Goal: Complete application form: Complete application form

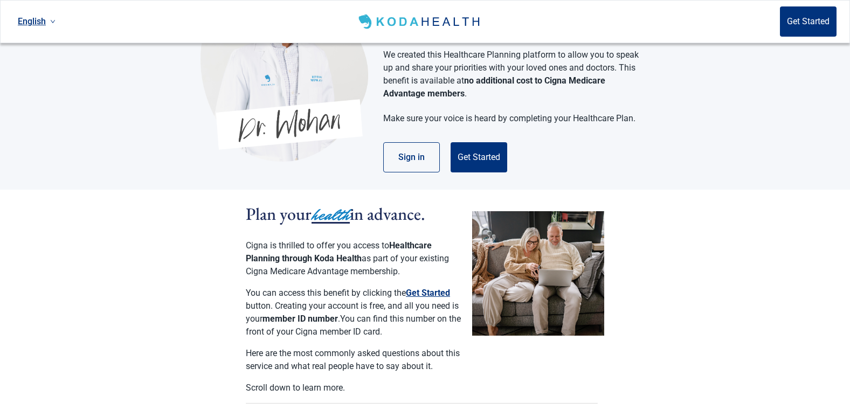
scroll to position [79, 0]
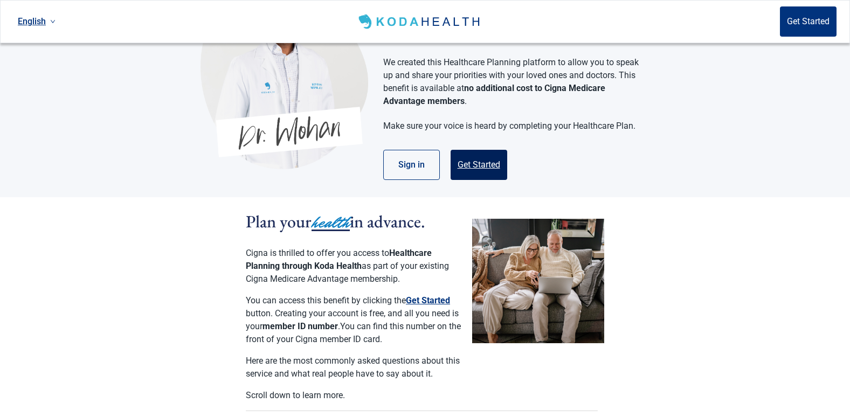
click at [476, 156] on button "Get Started" at bounding box center [478, 165] width 57 height 30
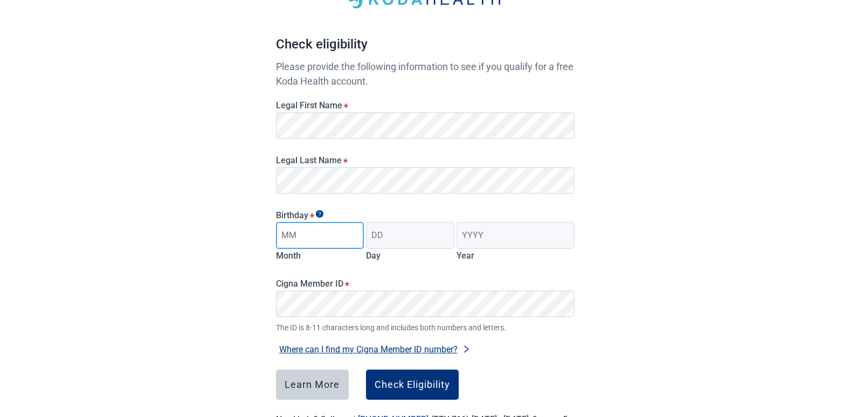
click at [335, 238] on input "Month" at bounding box center [320, 235] width 88 height 27
type input "06"
type input "24"
type input "1957"
click at [390, 391] on button "Check Eligibility" at bounding box center [412, 385] width 93 height 30
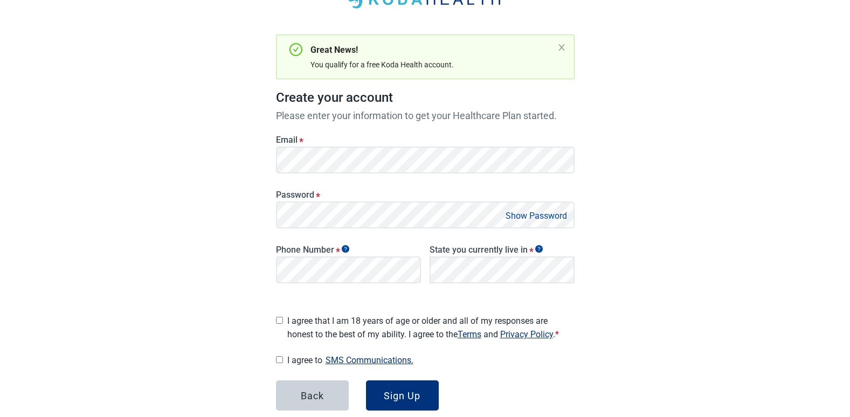
click at [276, 322] on div "Main content" at bounding box center [279, 319] width 7 height 18
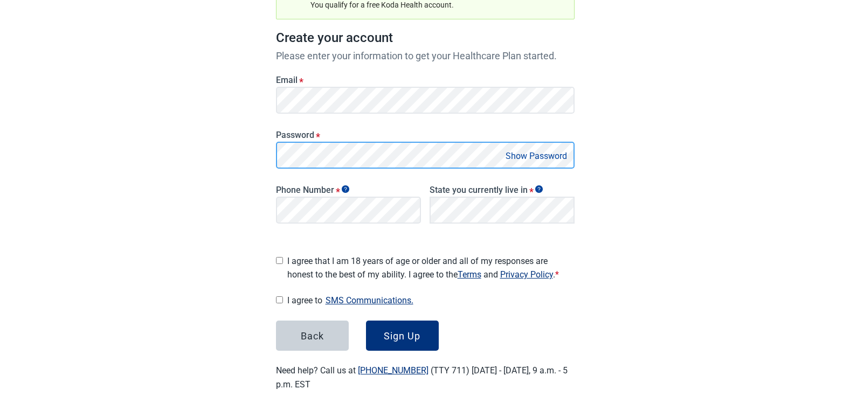
scroll to position [135, 0]
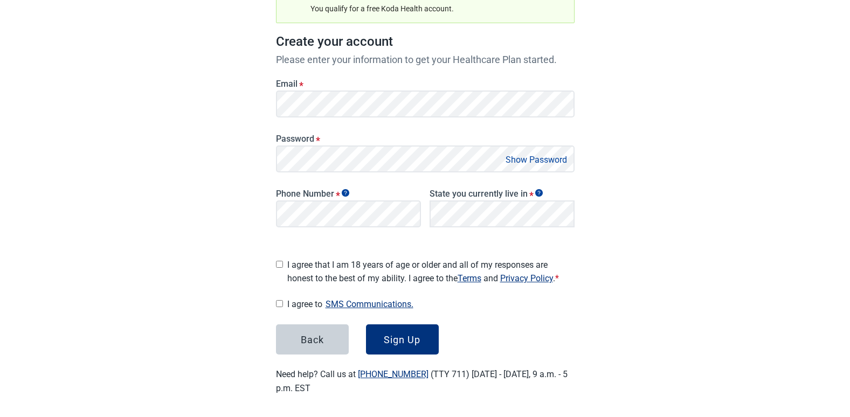
click at [534, 157] on button "Show Password" at bounding box center [536, 159] width 68 height 15
click at [282, 261] on input "I agree that I am 18 years of age or older and all of my responses are honest t…" at bounding box center [279, 264] width 7 height 7
checkbox input "true"
click at [386, 337] on div "Sign Up" at bounding box center [402, 339] width 37 height 11
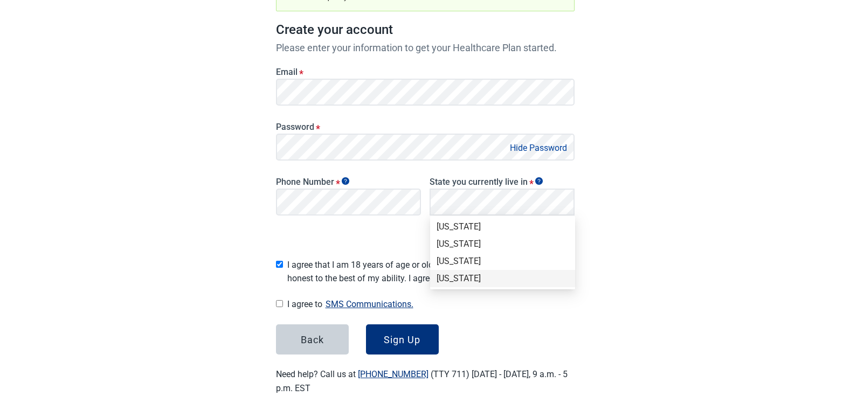
click at [467, 272] on div "[US_STATE]" at bounding box center [502, 278] width 145 height 17
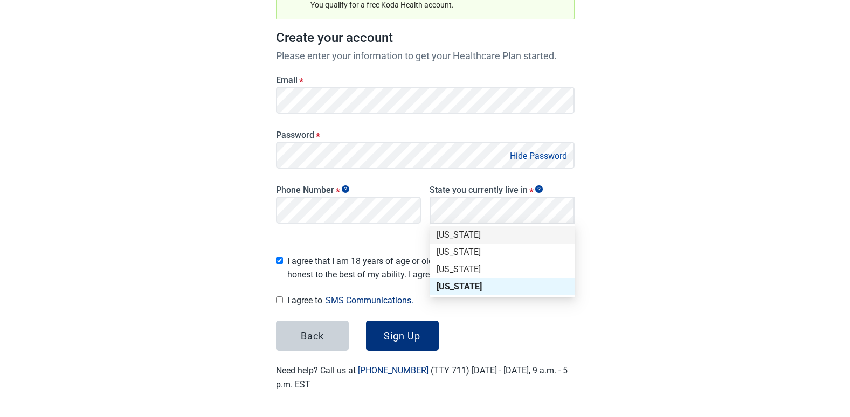
scroll to position [135, 0]
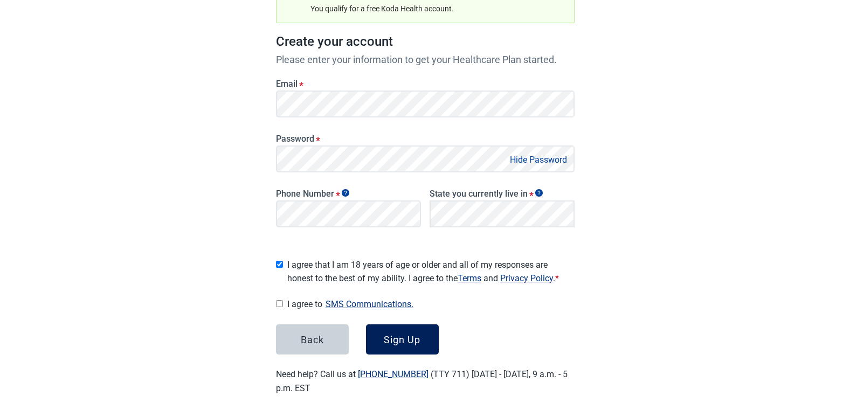
click at [395, 343] on button "Sign Up" at bounding box center [402, 339] width 73 height 30
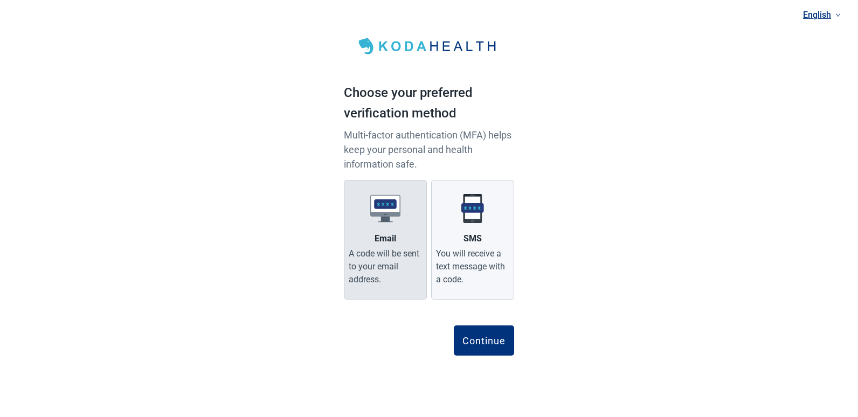
click at [387, 275] on div "A code will be sent to your email address." at bounding box center [385, 266] width 73 height 39
click at [0, 0] on input "Email A code will be sent to your email address." at bounding box center [0, 0] width 0 height 0
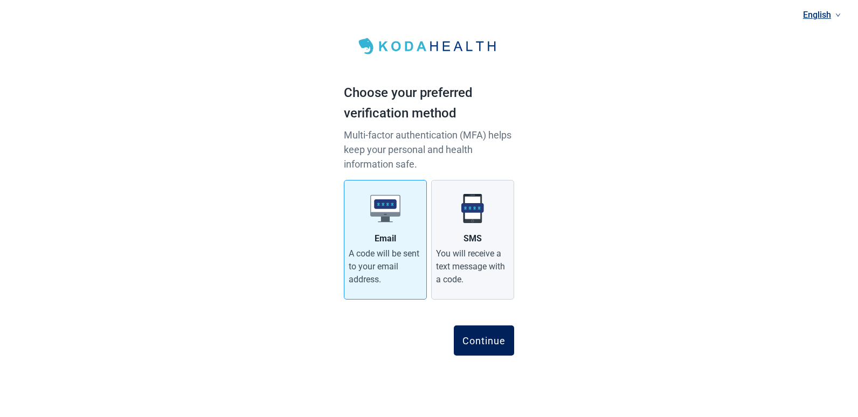
click at [468, 336] on div "Continue" at bounding box center [483, 340] width 43 height 11
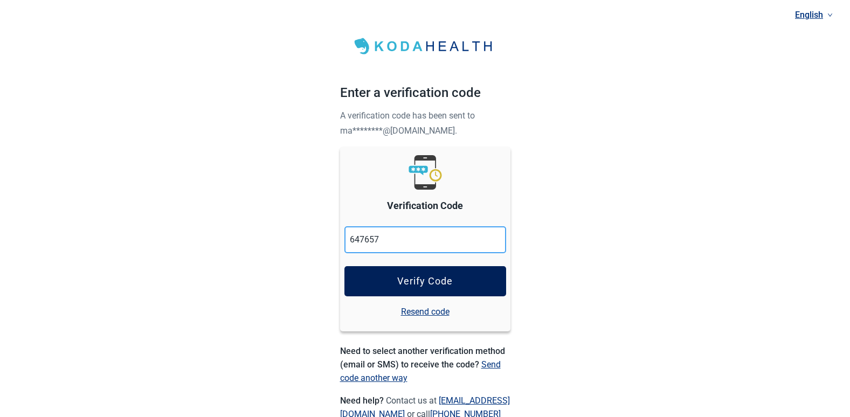
type input "647657"
click at [436, 281] on div "Verify Code" at bounding box center [424, 281] width 55 height 11
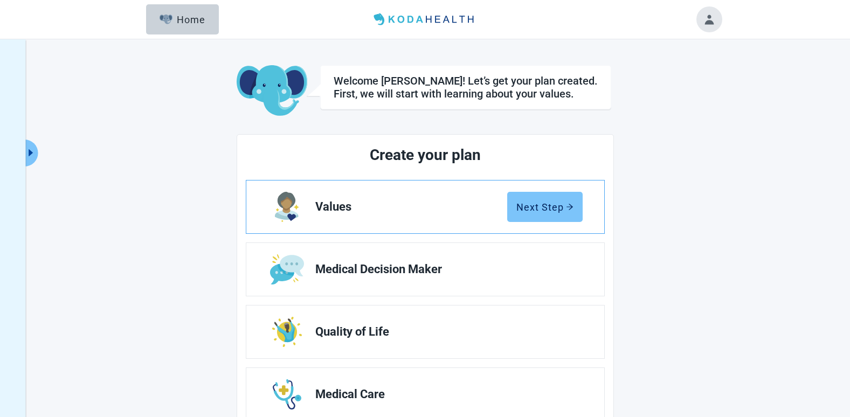
click at [553, 202] on div "Next Step" at bounding box center [544, 207] width 57 height 11
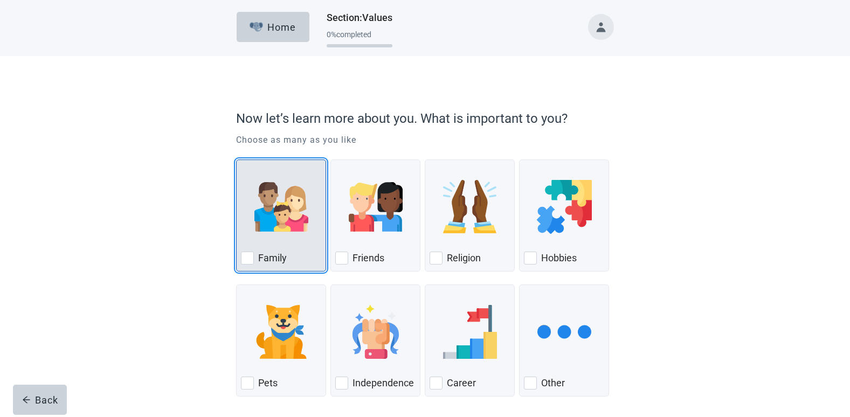
click at [244, 262] on div "Family, checkbox, not checked" at bounding box center [247, 258] width 13 height 13
click at [237, 160] on input "Family" at bounding box center [236, 159] width 1 height 1
checkbox input "true"
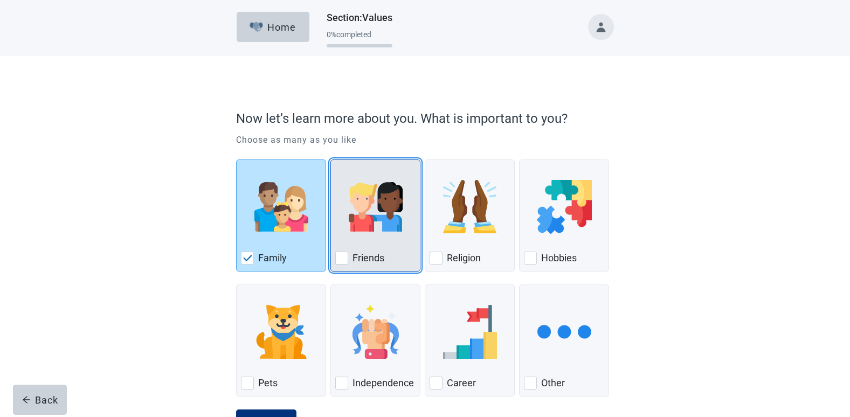
click at [344, 260] on div "Friends, checkbox, not checked" at bounding box center [341, 258] width 13 height 13
click at [331, 160] on input "Friends" at bounding box center [330, 159] width 1 height 1
checkbox input "true"
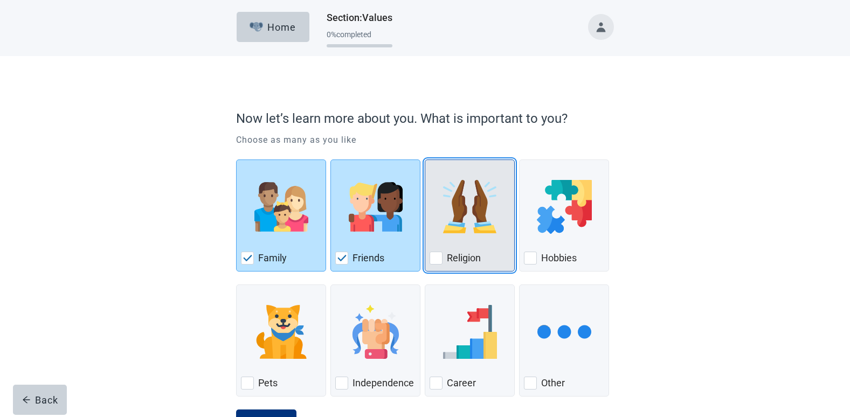
click at [438, 258] on div "Religion, checkbox, not checked" at bounding box center [435, 258] width 13 height 13
click at [425, 160] on input "Religion" at bounding box center [425, 159] width 1 height 1
checkbox input "true"
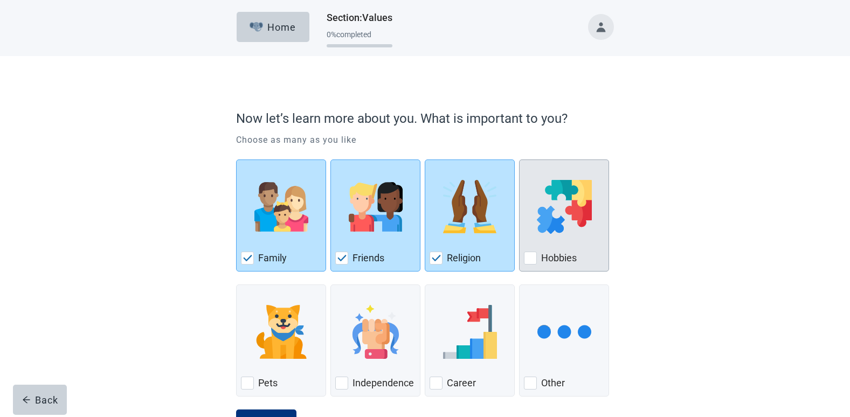
click at [531, 256] on div "Hobbies, checkbox, not checked" at bounding box center [530, 258] width 13 height 13
click at [519, 160] on input "Hobbies" at bounding box center [519, 159] width 1 height 1
checkbox input "true"
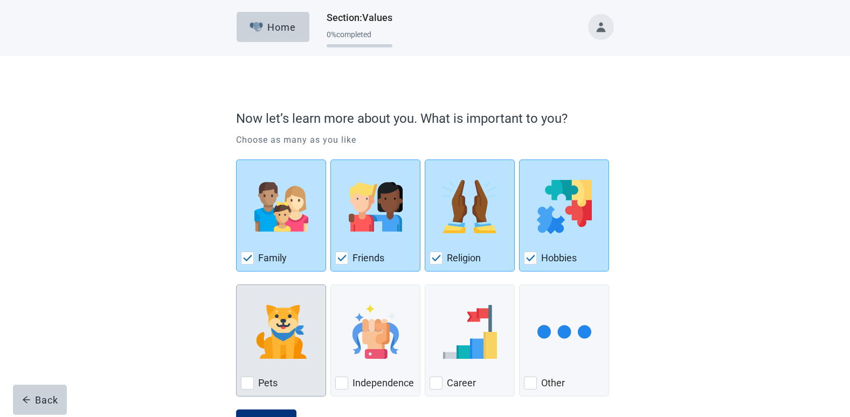
click at [242, 384] on div "Pets, checkbox, not checked" at bounding box center [247, 383] width 13 height 13
click at [237, 285] on input "Pets" at bounding box center [236, 284] width 1 height 1
checkbox input "true"
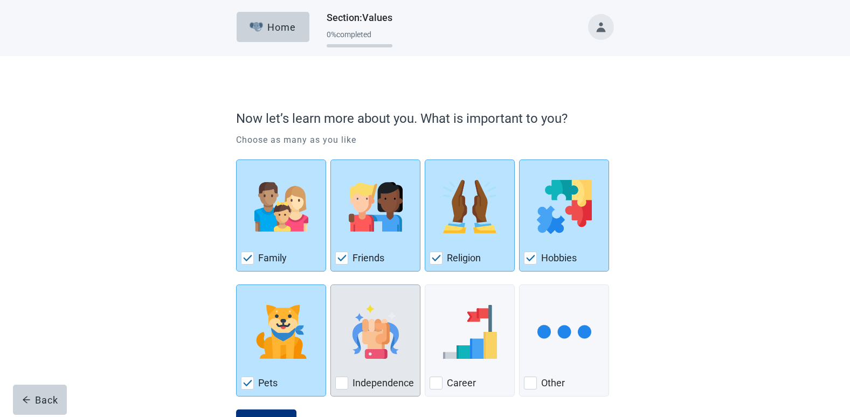
click at [345, 380] on div "Independence, checkbox, not checked" at bounding box center [341, 383] width 13 height 13
click at [331, 285] on input "Independence" at bounding box center [330, 284] width 1 height 1
checkbox input "true"
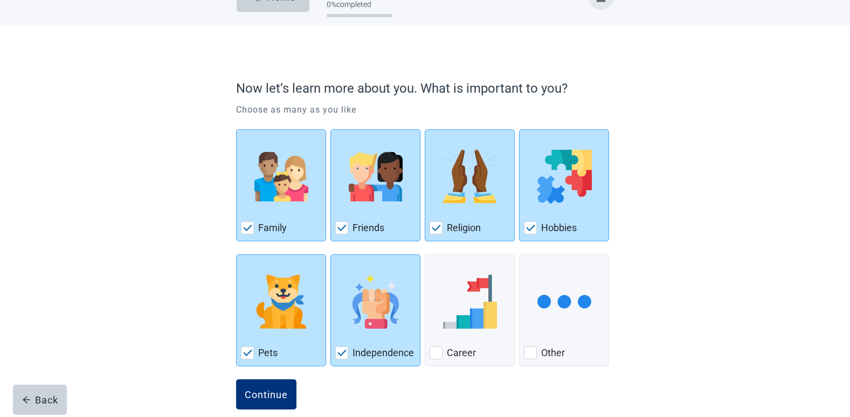
scroll to position [46, 0]
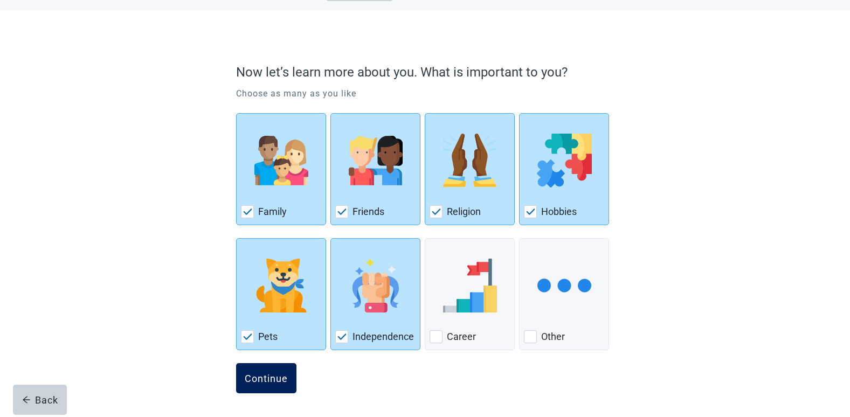
click at [276, 378] on div "Continue" at bounding box center [266, 378] width 43 height 11
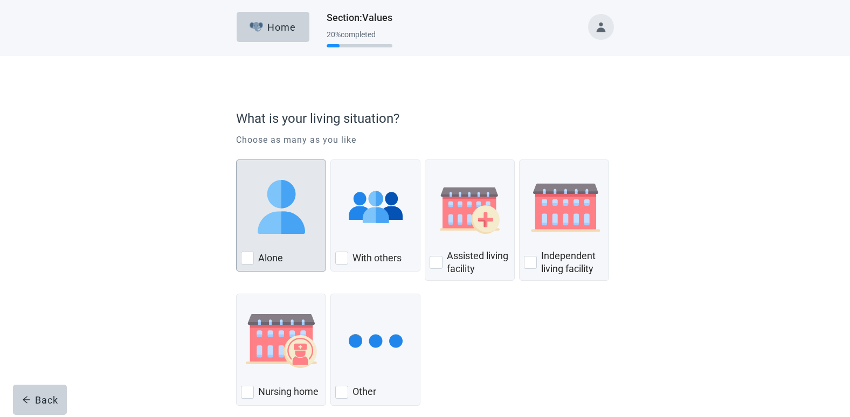
click at [266, 255] on label "Alone" at bounding box center [270, 258] width 25 height 13
checkbox input "true"
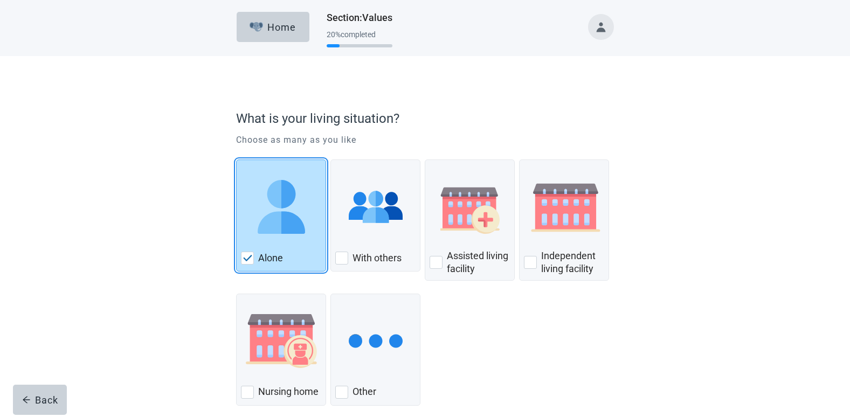
scroll to position [55, 0]
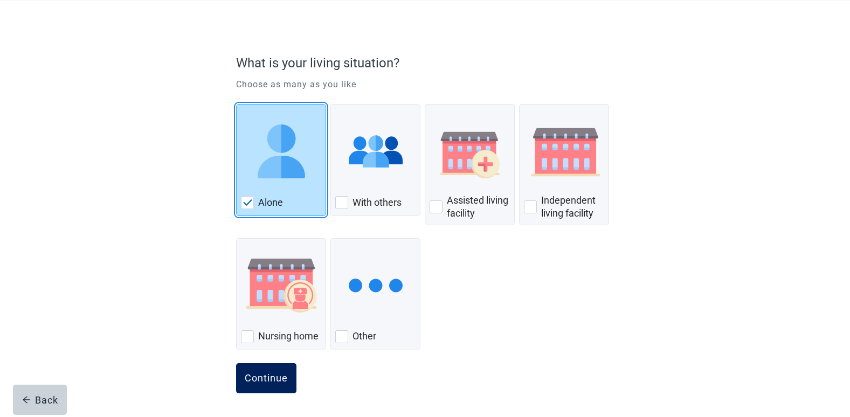
click at [262, 378] on div "Continue" at bounding box center [266, 378] width 43 height 11
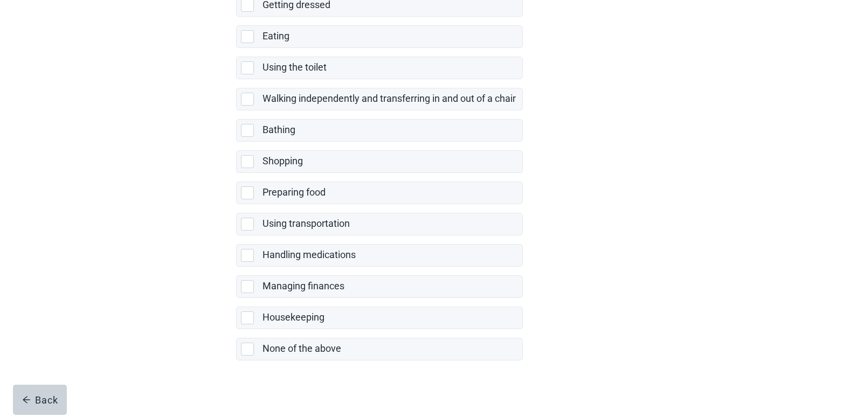
scroll to position [179, 0]
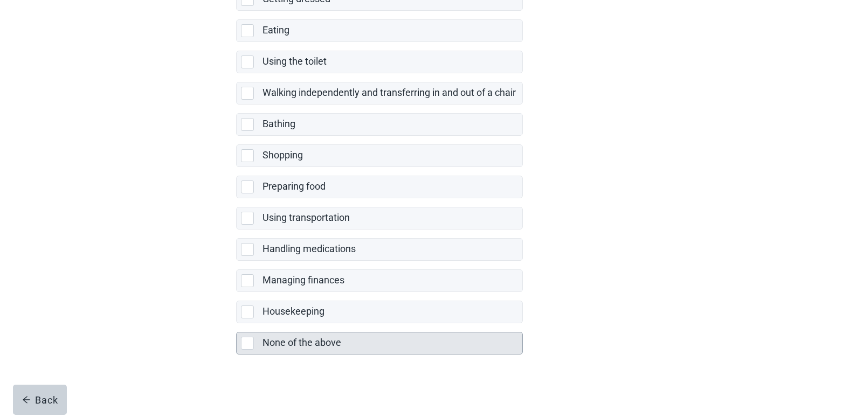
click at [459, 337] on div "None of the above" at bounding box center [388, 342] width 253 height 13
click at [237, 324] on input "None of the above" at bounding box center [236, 323] width 1 height 1
checkbox input "true"
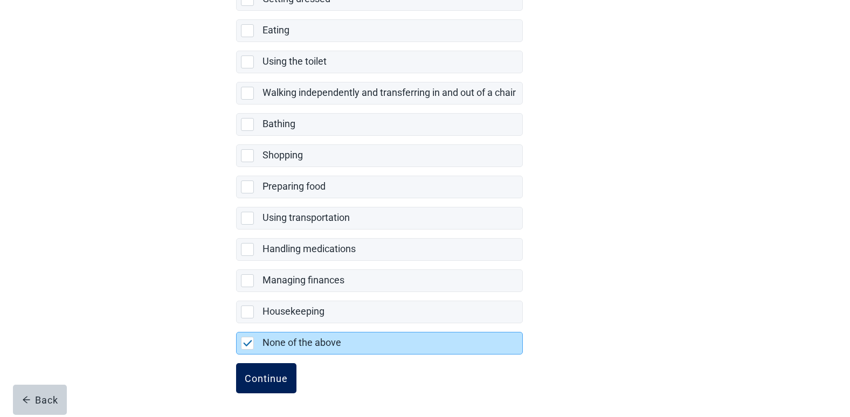
click at [267, 385] on button "Continue" at bounding box center [266, 378] width 60 height 30
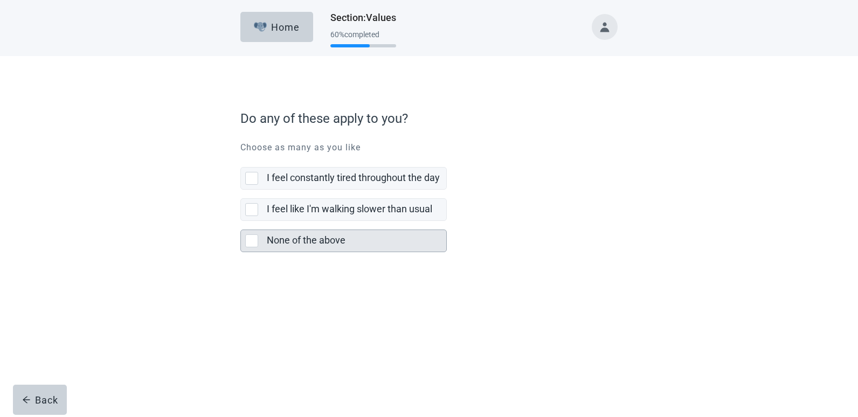
click at [290, 246] on label "None of the above" at bounding box center [306, 239] width 79 height 11
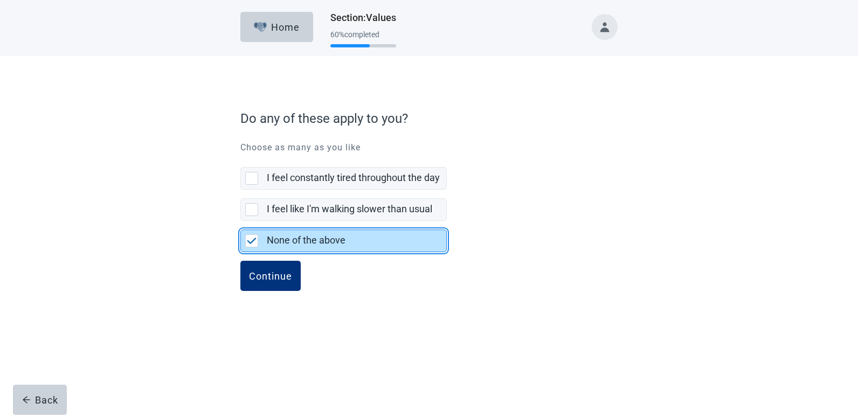
checkbox input "true"
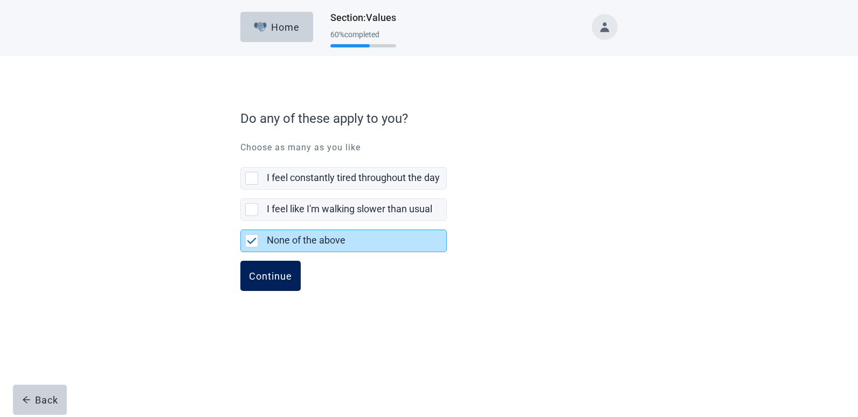
click at [282, 268] on button "Continue" at bounding box center [270, 276] width 60 height 30
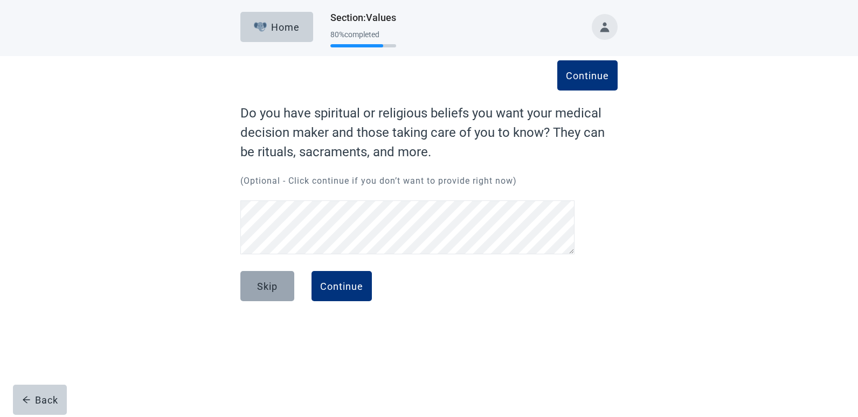
click at [264, 286] on div "Skip" at bounding box center [267, 286] width 20 height 11
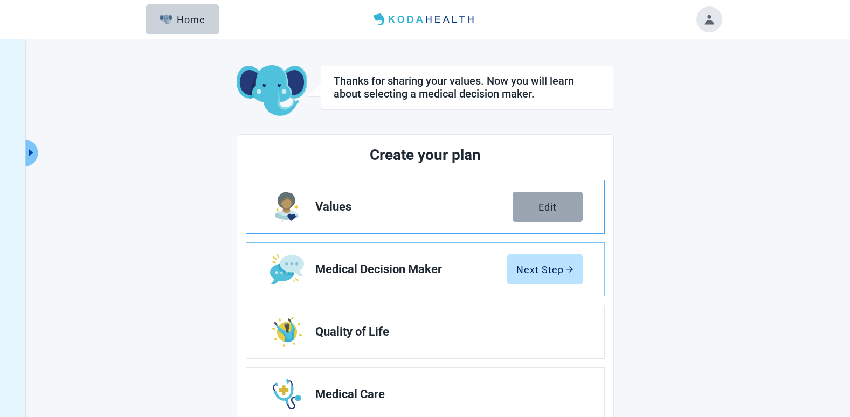
click at [574, 214] on button "Edit" at bounding box center [547, 207] width 70 height 30
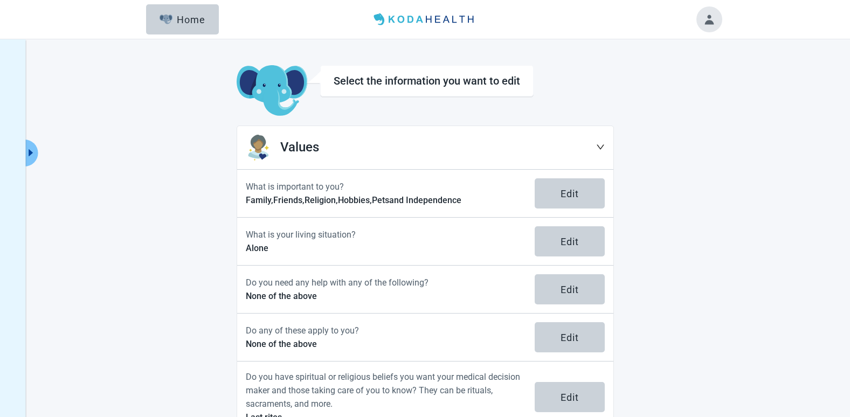
scroll to position [39, 0]
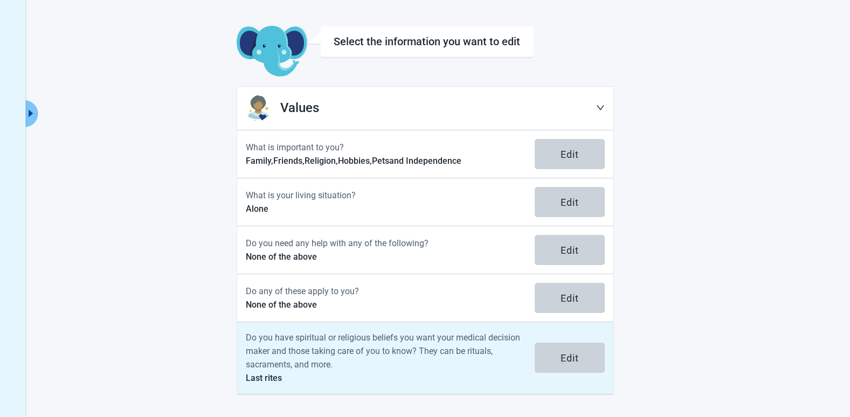
click at [330, 346] on p "Do you have spiritual or religious beliefs you want your medical decision maker…" at bounding box center [384, 351] width 276 height 40
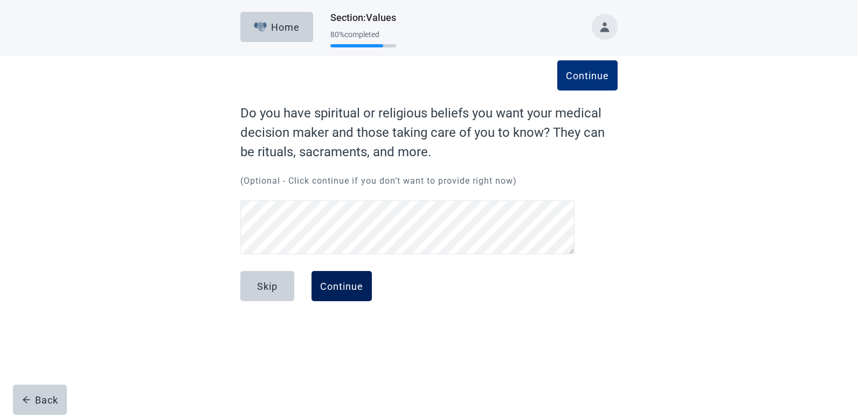
click at [333, 289] on div "Continue" at bounding box center [341, 286] width 43 height 11
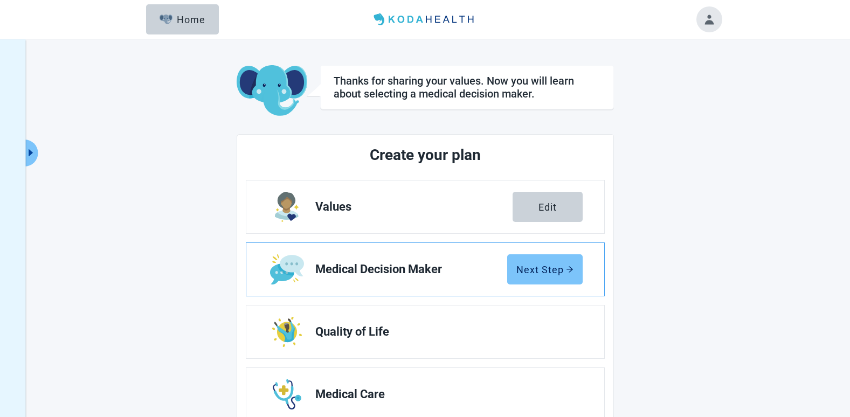
click at [558, 270] on div "Next Step" at bounding box center [544, 269] width 57 height 11
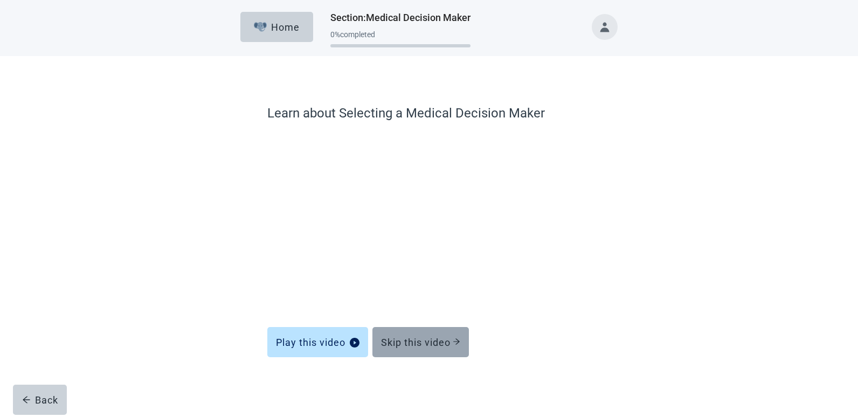
click at [404, 340] on div "Skip this video" at bounding box center [420, 342] width 79 height 11
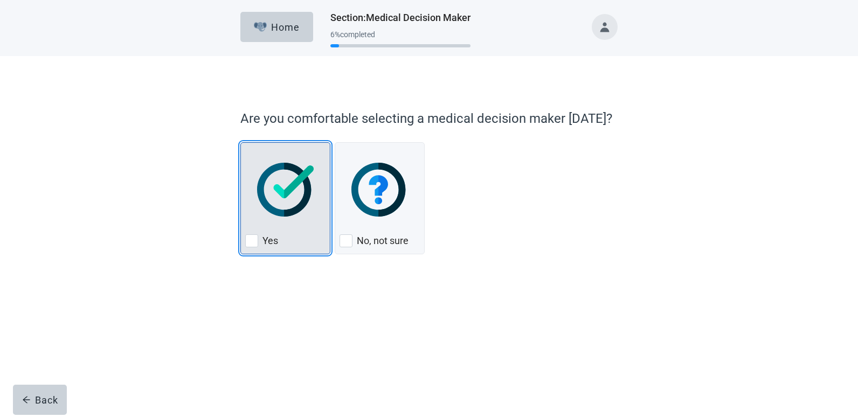
click at [253, 241] on div "Yes, checkbox, not checked" at bounding box center [251, 240] width 13 height 13
click at [241, 143] on input "Yes" at bounding box center [240, 142] width 1 height 1
checkbox input "true"
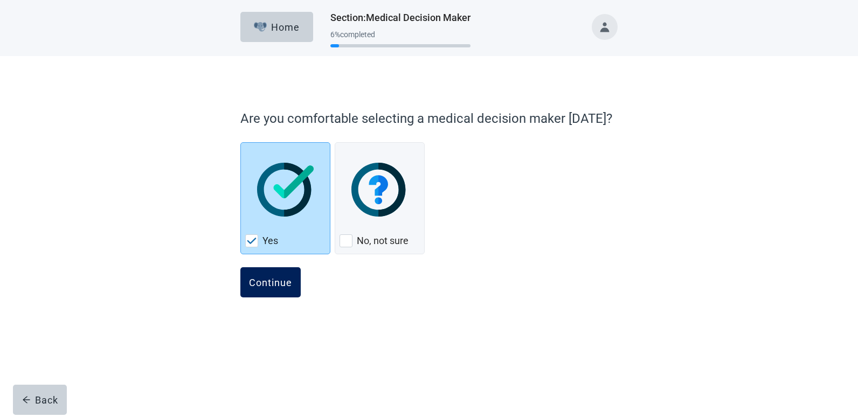
click at [267, 273] on button "Continue" at bounding box center [270, 282] width 60 height 30
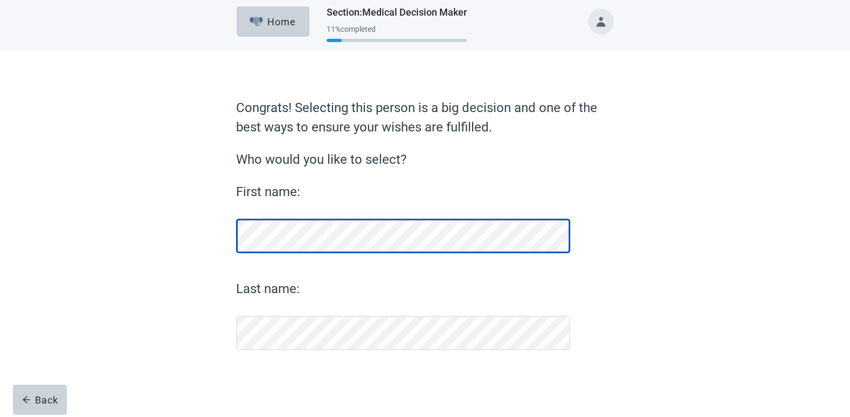
scroll to position [5, 0]
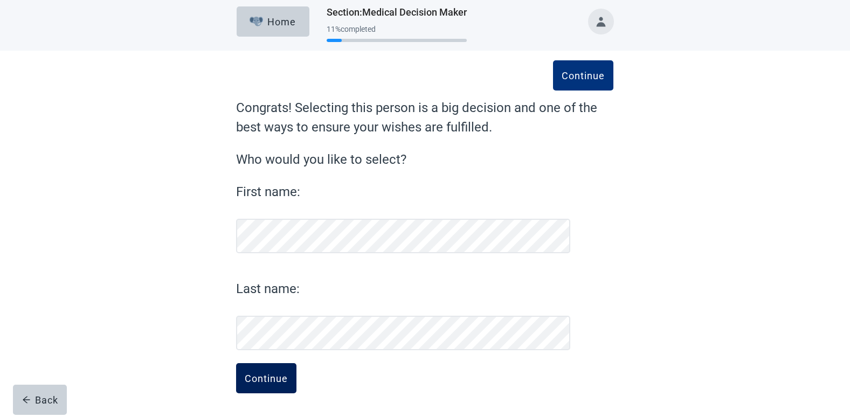
click at [260, 371] on button "Continue" at bounding box center [266, 378] width 60 height 30
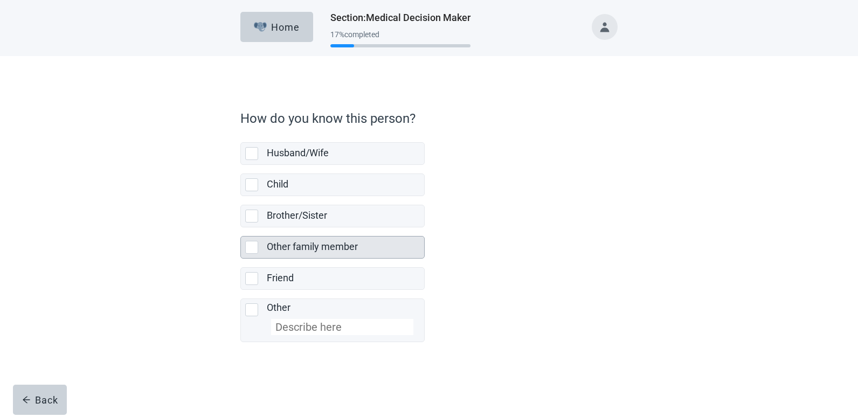
click at [367, 247] on div "Other family member" at bounding box center [342, 246] width 151 height 13
click at [241, 228] on input "Other family member" at bounding box center [240, 227] width 1 height 1
checkbox input "true"
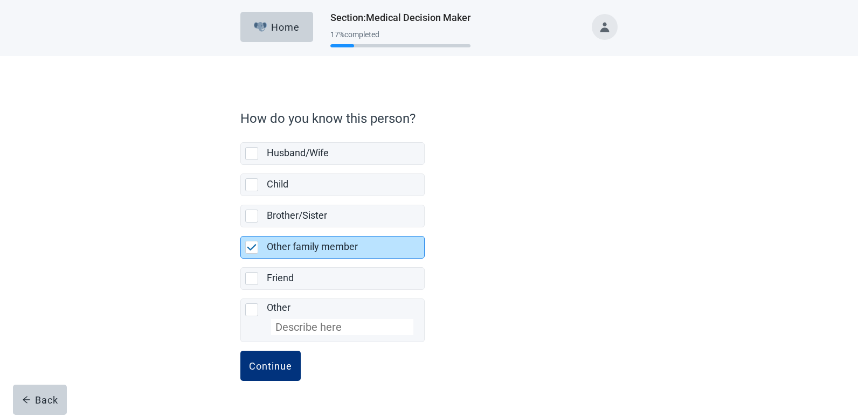
click at [354, 244] on label "Other family member" at bounding box center [312, 246] width 91 height 11
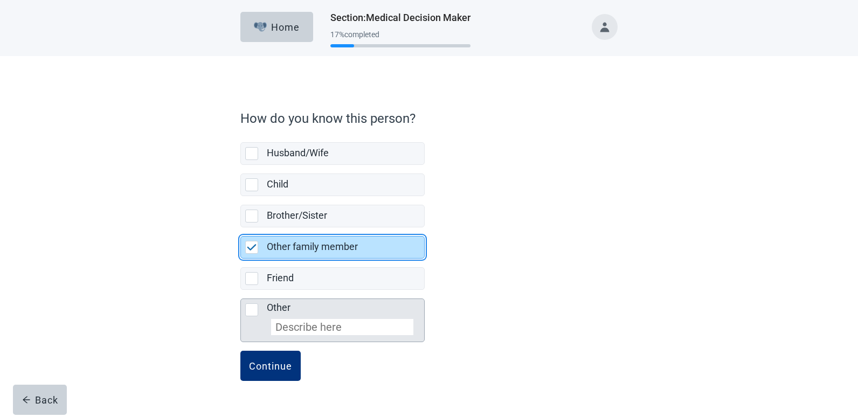
click at [253, 316] on div "Other, checkbox, not selected" at bounding box center [251, 309] width 13 height 13
click at [241, 290] on input "Other" at bounding box center [240, 290] width 1 height 1
checkbox input "true"
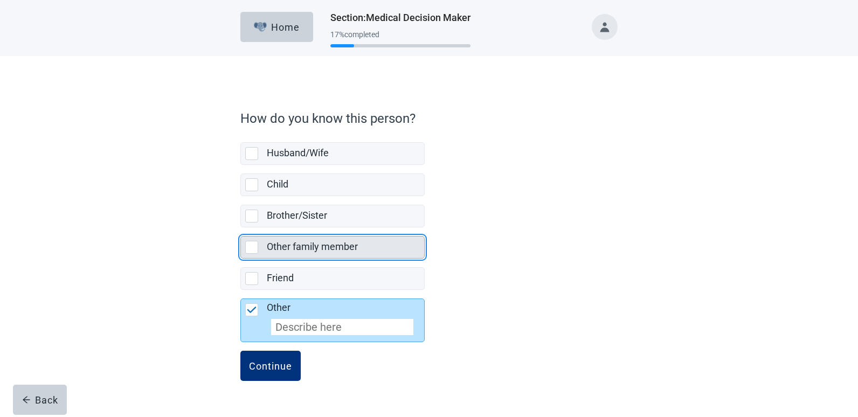
click at [302, 245] on label "Other family member" at bounding box center [312, 246] width 91 height 11
checkbox input "true"
checkbox input "false"
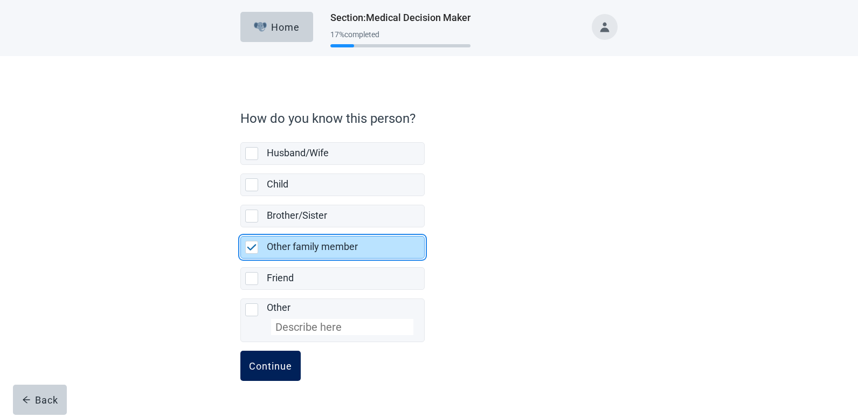
click at [269, 371] on div "Continue" at bounding box center [270, 365] width 43 height 11
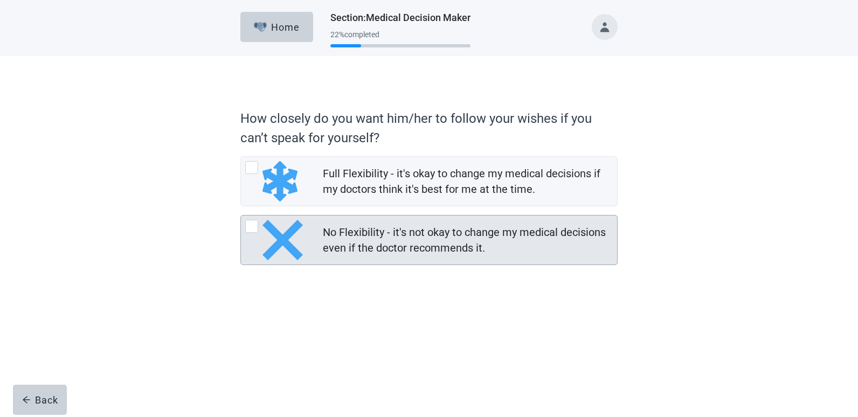
click at [427, 244] on div "No Flexibility - it's not okay to change my medical decisions even if the docto…" at bounding box center [467, 240] width 288 height 31
click at [241, 216] on input "No Flexibility - it's not okay to change my medical decisions even if the docto…" at bounding box center [240, 215] width 1 height 1
radio input "true"
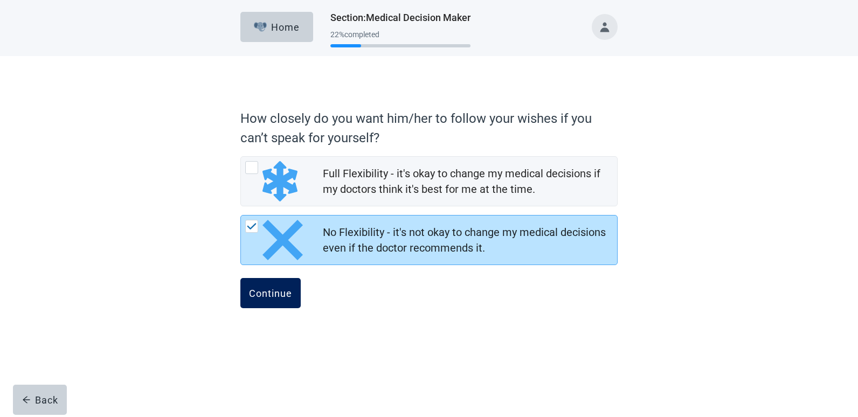
click at [283, 284] on button "Continue" at bounding box center [270, 293] width 60 height 30
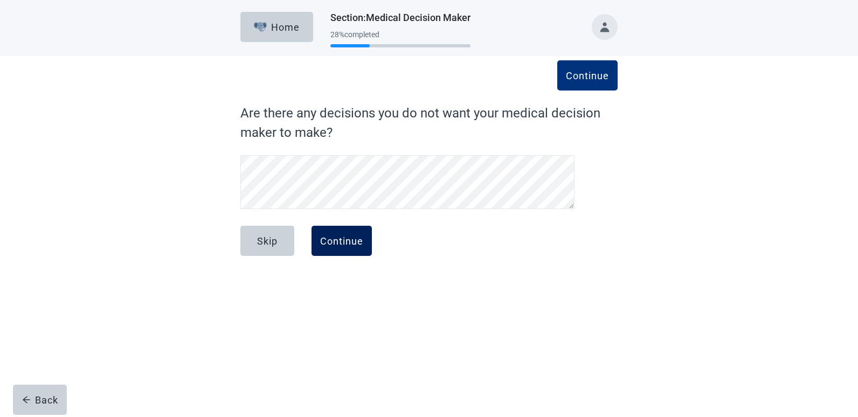
click at [350, 241] on div "Continue" at bounding box center [341, 240] width 43 height 11
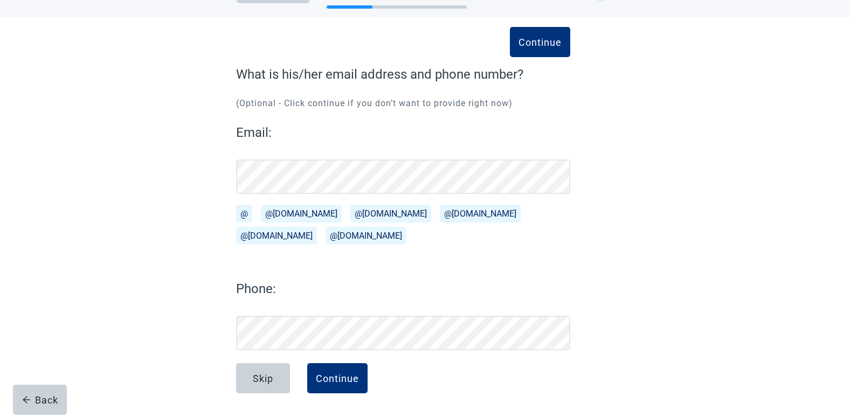
scroll to position [39, 0]
click at [360, 382] on button "Continue" at bounding box center [337, 378] width 60 height 30
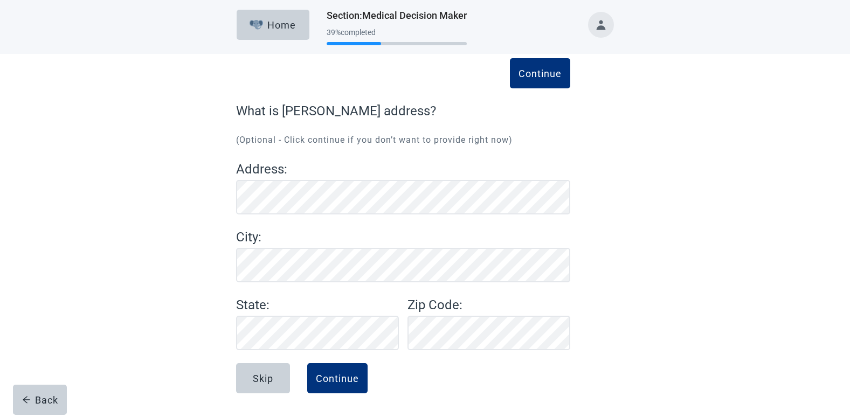
scroll to position [2, 0]
click at [328, 381] on div "Continue" at bounding box center [337, 378] width 43 height 11
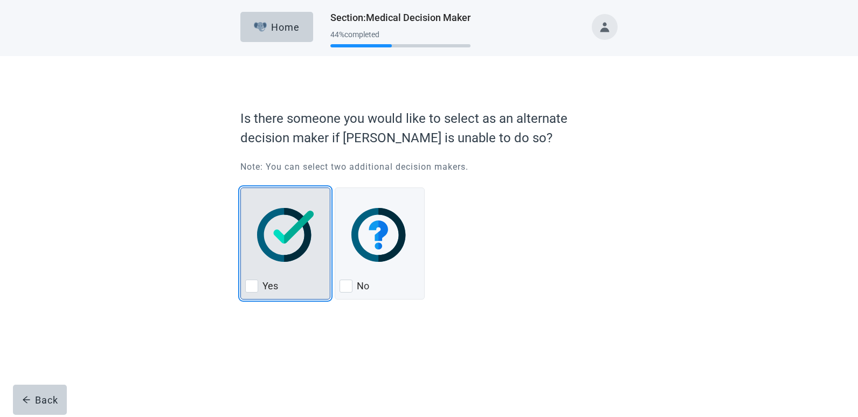
click at [263, 285] on label "Yes" at bounding box center [270, 286] width 16 height 13
checkbox input "true"
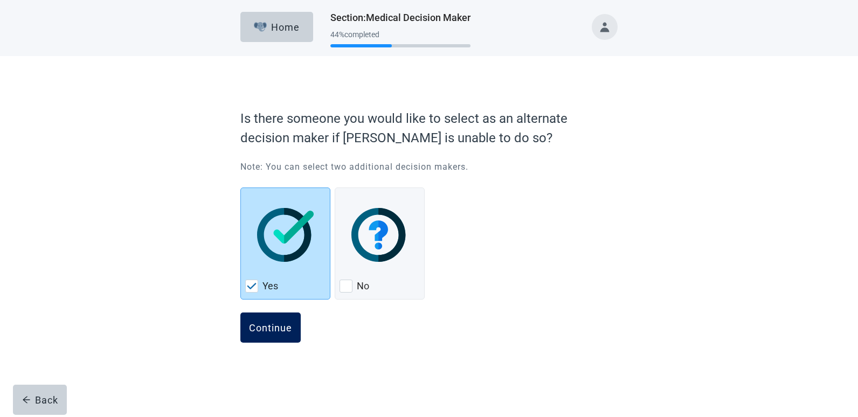
click at [271, 317] on button "Continue" at bounding box center [270, 328] width 60 height 30
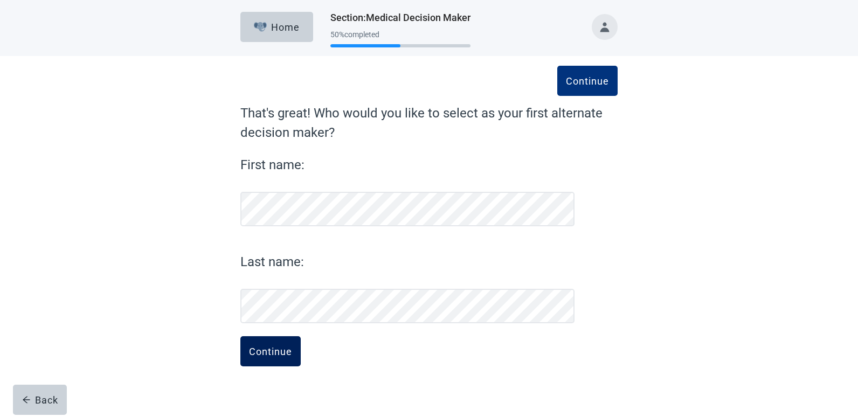
click at [261, 346] on div "Continue" at bounding box center [270, 351] width 43 height 11
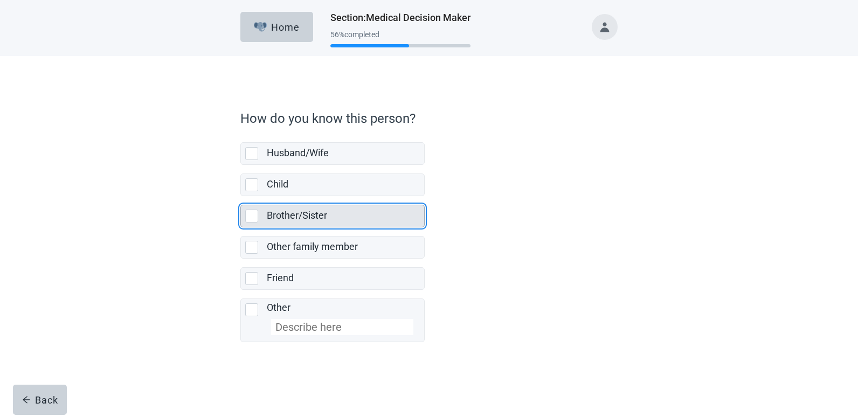
click at [339, 213] on div "Brother/Sister" at bounding box center [342, 215] width 151 height 13
click at [241, 197] on input "Brother/Sister" at bounding box center [240, 196] width 1 height 1
checkbox input "true"
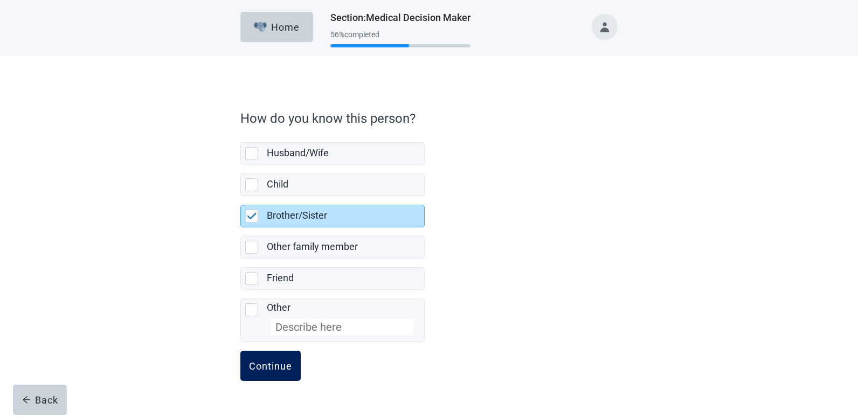
click at [255, 374] on button "Continue" at bounding box center [270, 366] width 60 height 30
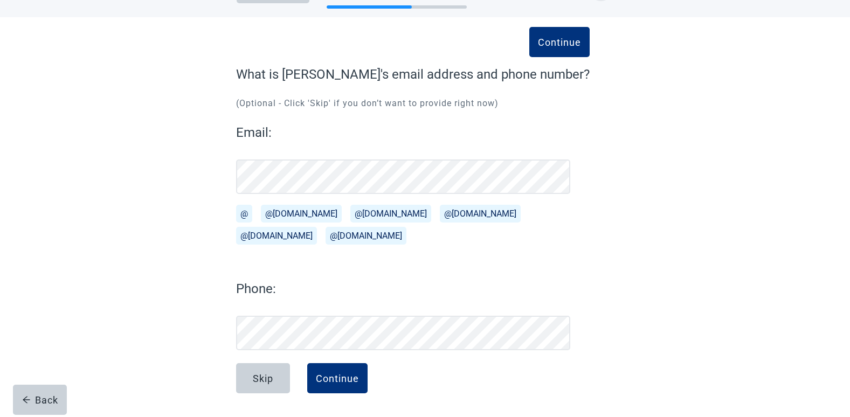
scroll to position [39, 0]
click at [340, 379] on div "Continue" at bounding box center [337, 378] width 43 height 11
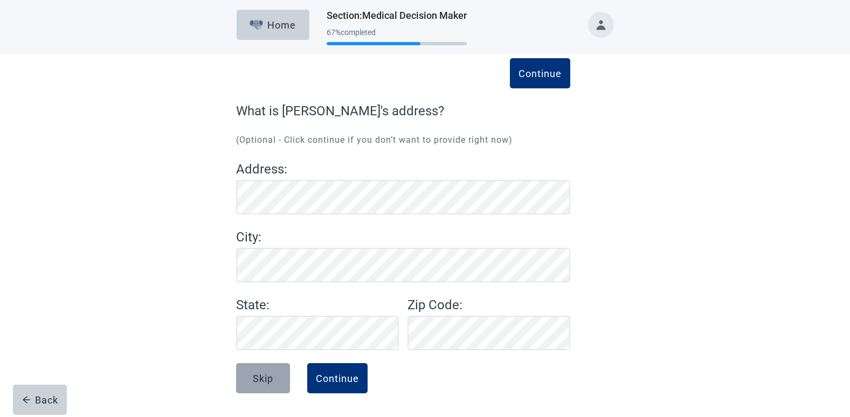
scroll to position [2, 0]
click at [263, 383] on div "Skip" at bounding box center [263, 378] width 20 height 11
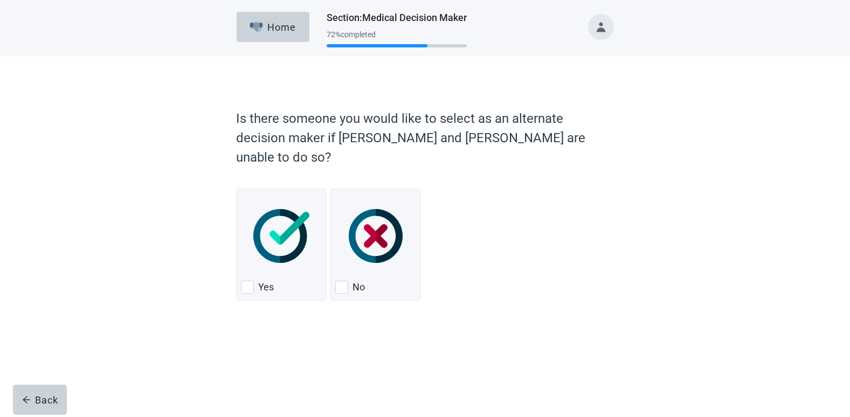
click at [351, 367] on form "Is there someone you would like to select as an alternate decision maker if [PE…" at bounding box center [424, 235] width 377 height 264
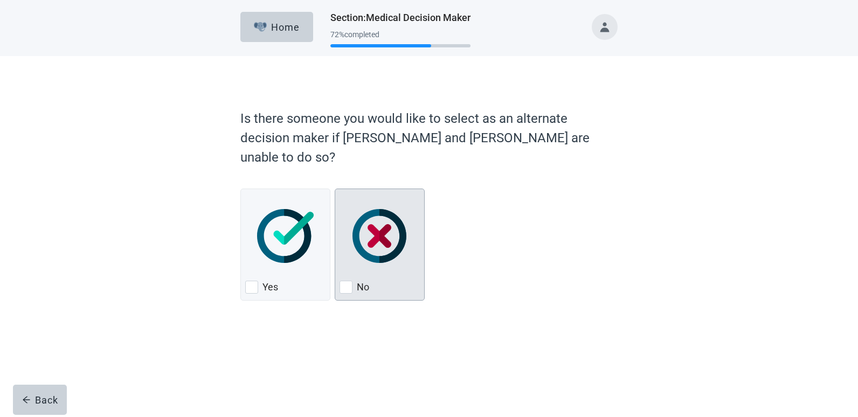
click at [379, 279] on div "No" at bounding box center [379, 287] width 80 height 17
click at [335, 189] on input "No" at bounding box center [335, 189] width 1 height 1
checkbox input "true"
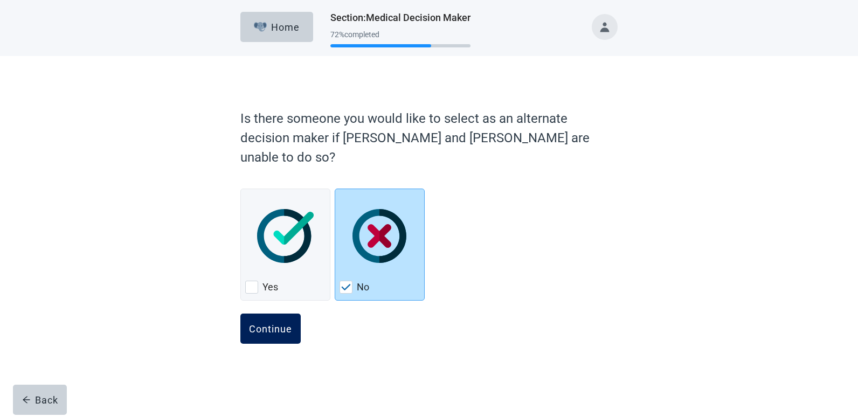
click at [258, 321] on button "Continue" at bounding box center [270, 329] width 60 height 30
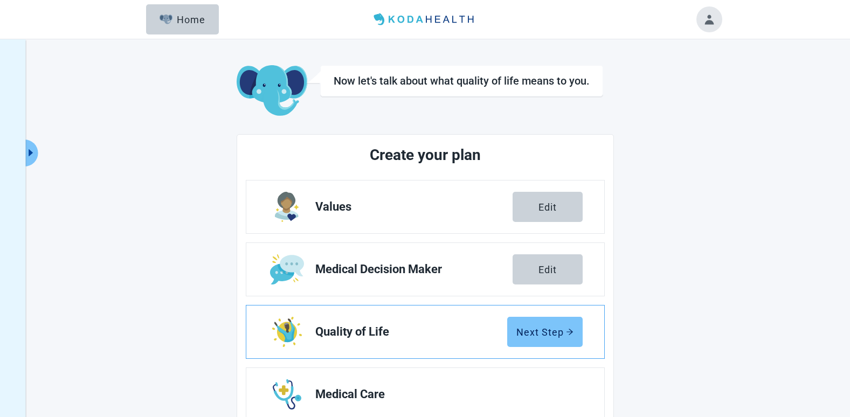
click at [552, 334] on div "Next Step" at bounding box center [544, 332] width 57 height 11
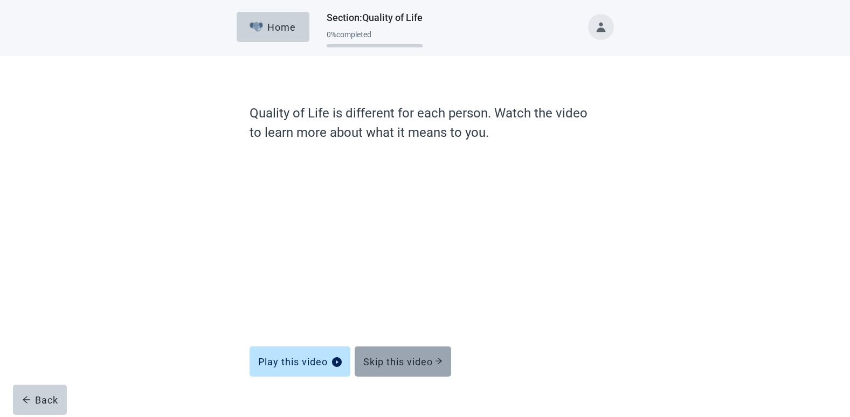
click at [397, 357] on div "Skip this video" at bounding box center [402, 361] width 79 height 11
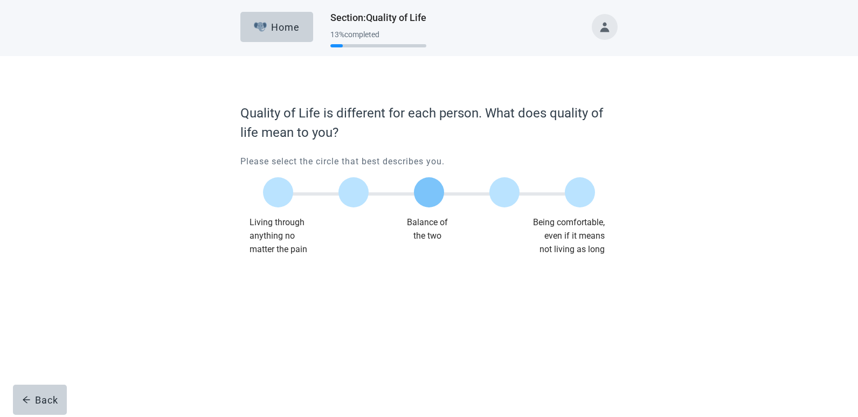
click at [435, 199] on label "Main content" at bounding box center [429, 192] width 30 height 30
click at [429, 192] on input "Quality of life scale: 50 out of 100. Balance of the two" at bounding box center [429, 192] width 0 height 0
click at [272, 272] on button "Continue" at bounding box center [270, 278] width 60 height 30
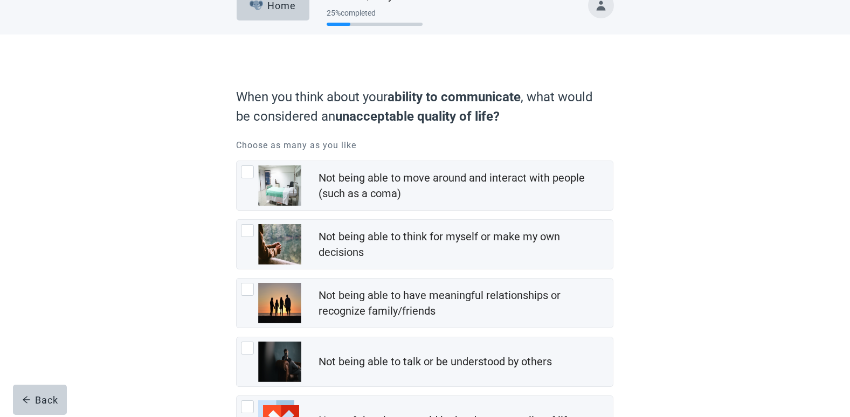
scroll to position [117, 0]
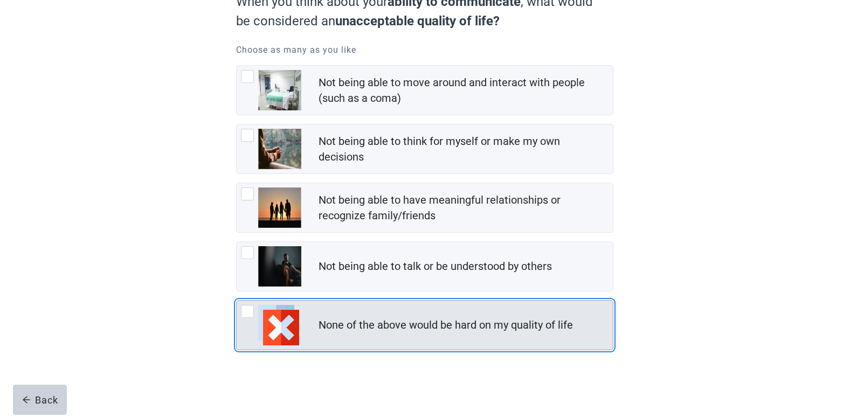
click at [541, 326] on div "None of the above would be hard on my quality of life" at bounding box center [445, 325] width 254 height 16
click at [237, 301] on input "None of the above would be hard on my quality of life" at bounding box center [236, 300] width 1 height 1
checkbox input "true"
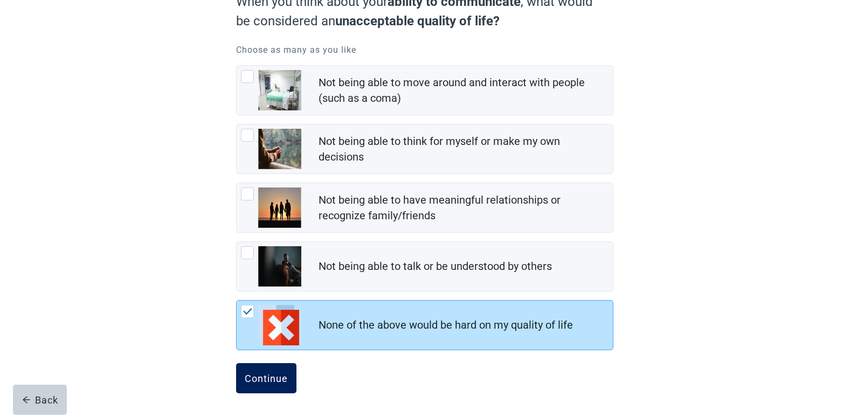
click at [247, 378] on div "Continue" at bounding box center [266, 378] width 43 height 11
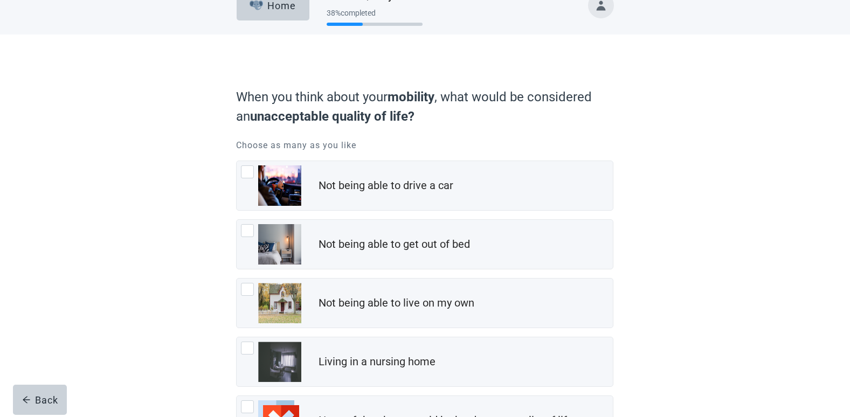
scroll to position [108, 0]
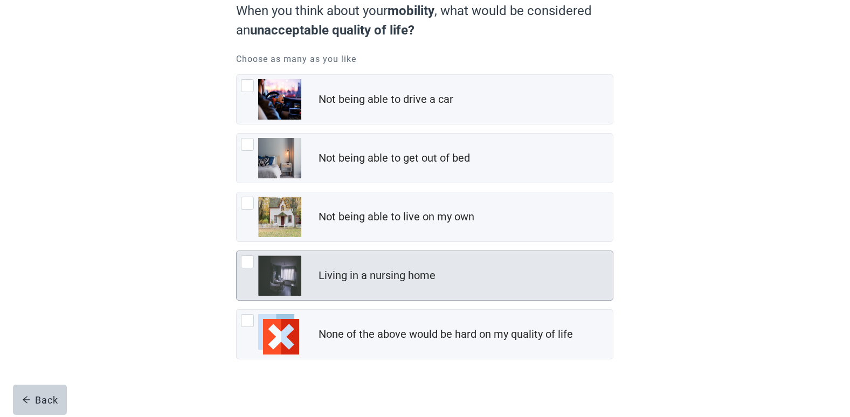
click at [406, 284] on div "Living in a nursing home" at bounding box center [465, 276] width 294 height 22
click at [237, 251] on input "Living in a nursing home" at bounding box center [236, 251] width 1 height 1
checkbox input "true"
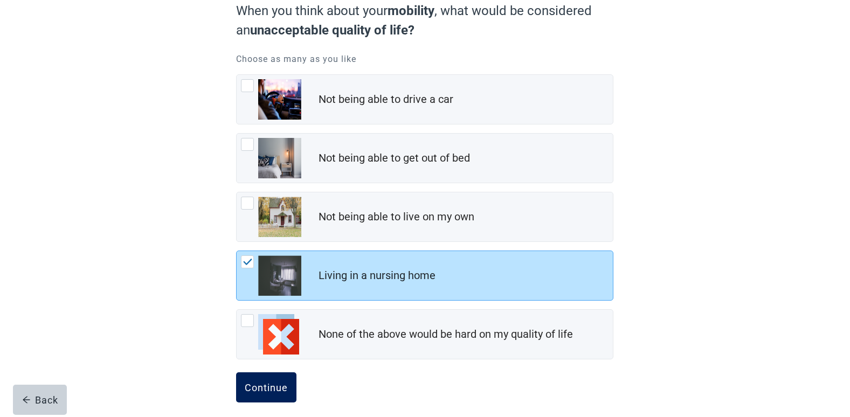
click at [239, 399] on button "Continue" at bounding box center [266, 387] width 60 height 30
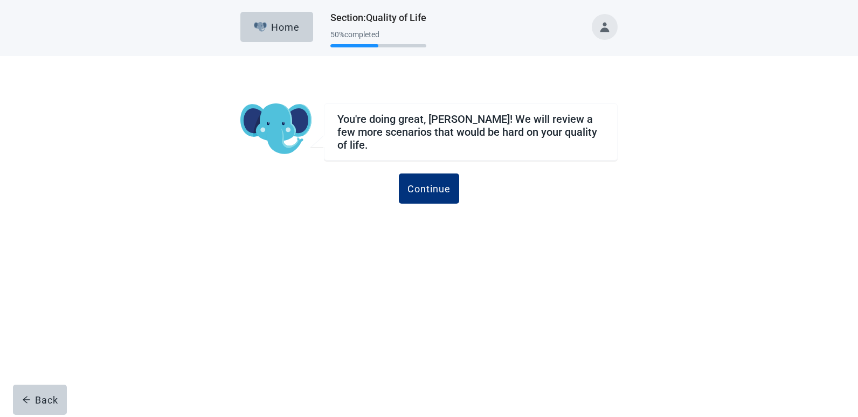
click at [252, 393] on div "Home Section : Quality of Life 50 % completed You're doing great, [PERSON_NAME]…" at bounding box center [429, 208] width 858 height 417
click at [435, 183] on div "Continue" at bounding box center [428, 188] width 43 height 11
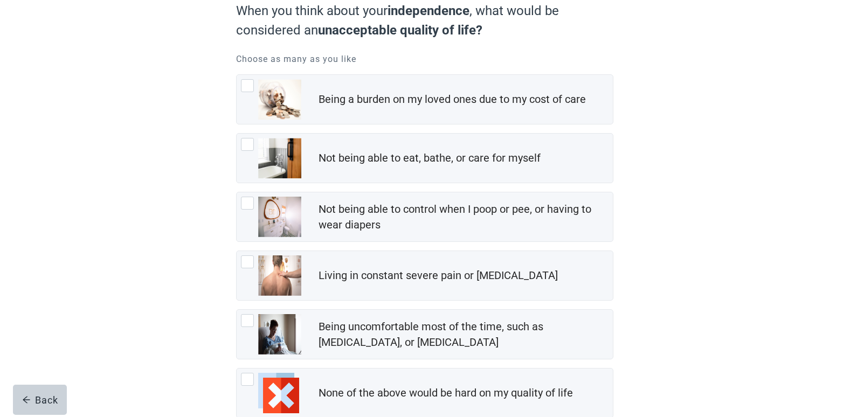
scroll to position [158, 0]
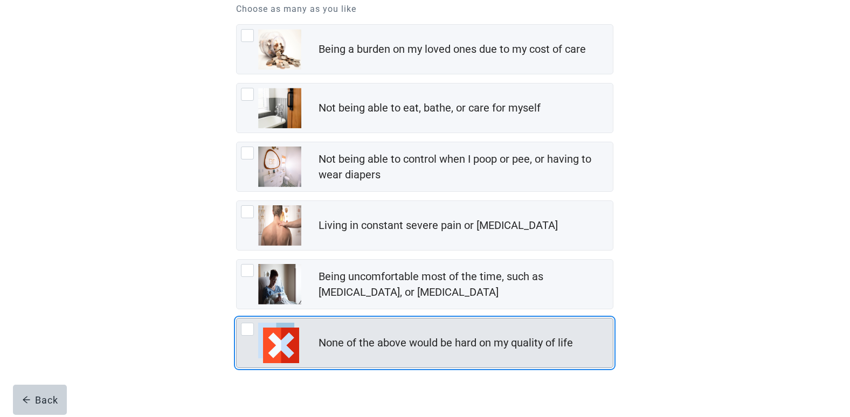
click at [522, 337] on div "None of the above would be hard on my quality of life" at bounding box center [445, 343] width 254 height 16
click at [237, 318] on input "None of the above would be hard on my quality of life" at bounding box center [236, 318] width 1 height 1
checkbox input "true"
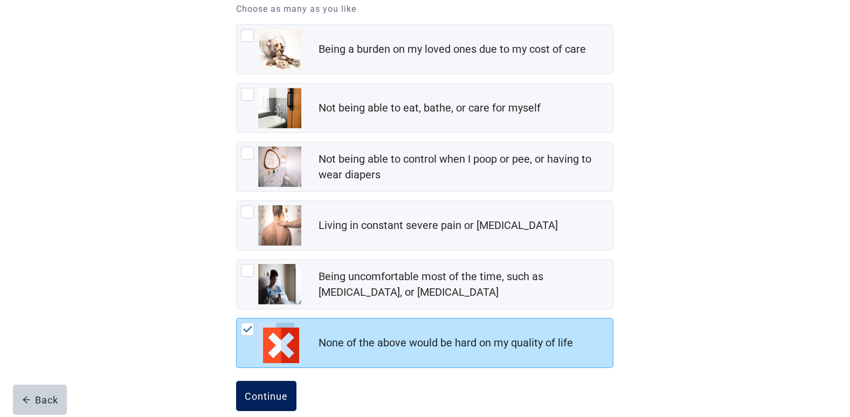
click at [276, 398] on div "Continue" at bounding box center [266, 396] width 43 height 11
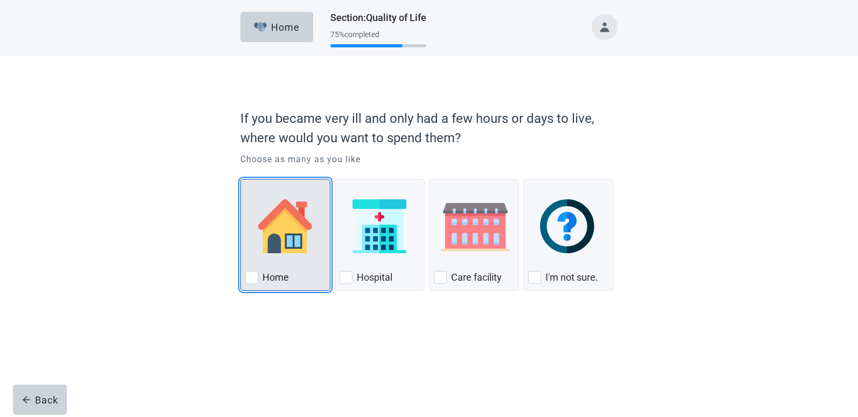
click at [275, 276] on label "Home" at bounding box center [275, 277] width 26 height 13
checkbox input "true"
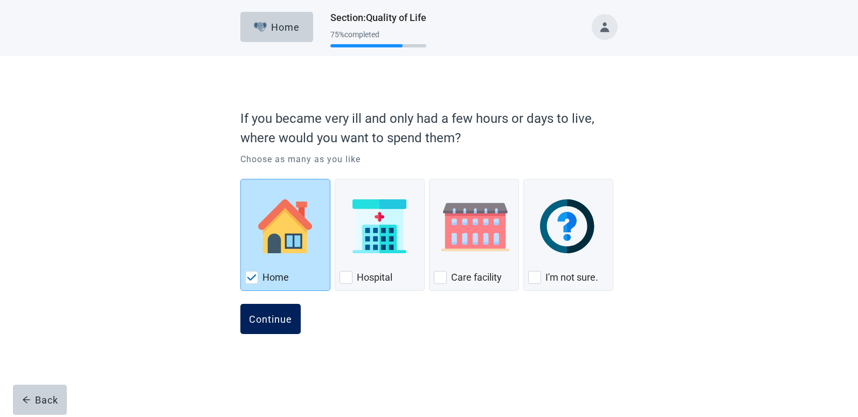
click at [270, 309] on button "Continue" at bounding box center [270, 319] width 60 height 30
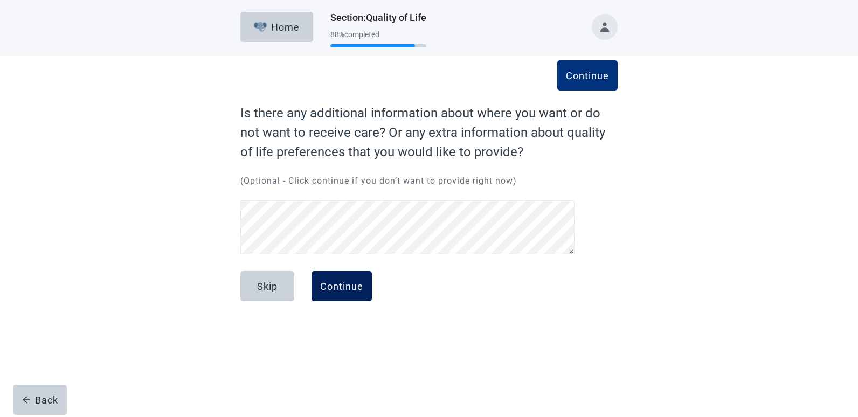
click at [334, 283] on div "Continue" at bounding box center [341, 286] width 43 height 11
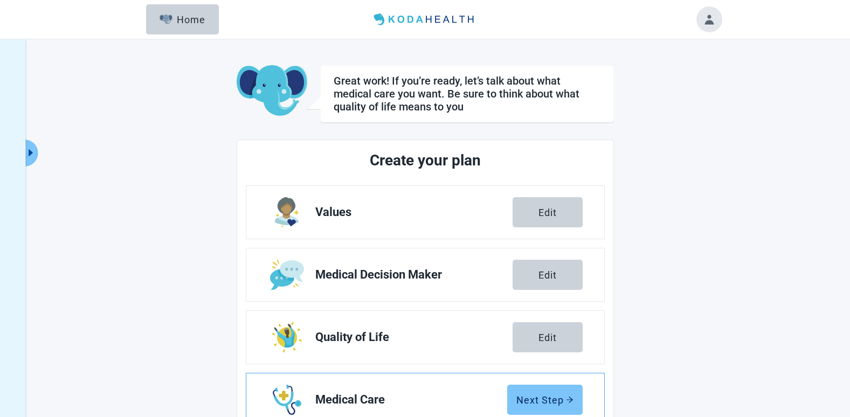
click at [556, 408] on button "Next Step" at bounding box center [544, 400] width 75 height 30
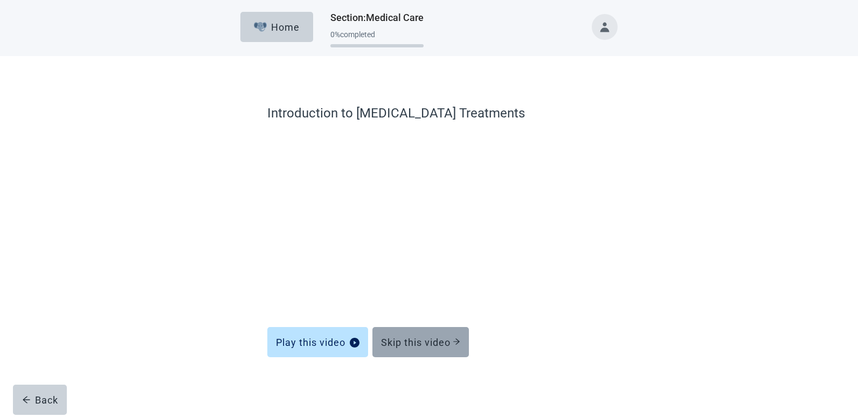
click at [421, 350] on button "Skip this video" at bounding box center [420, 342] width 96 height 30
click at [453, 340] on div "Skip this video" at bounding box center [420, 342] width 79 height 11
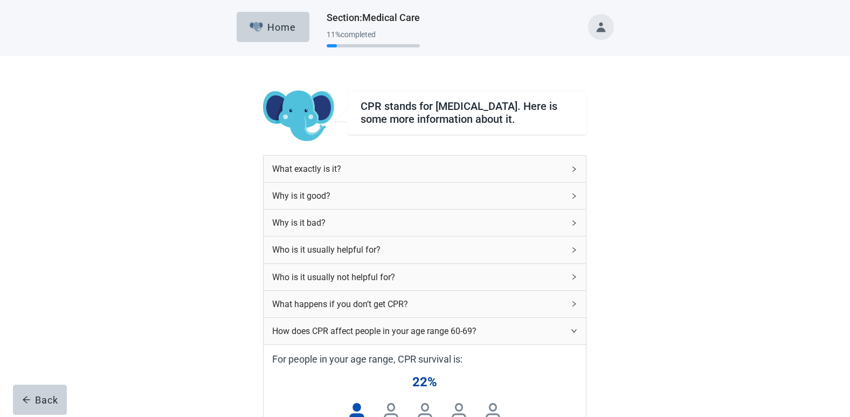
click at [572, 179] on div "What exactly is it?" at bounding box center [424, 169] width 322 height 26
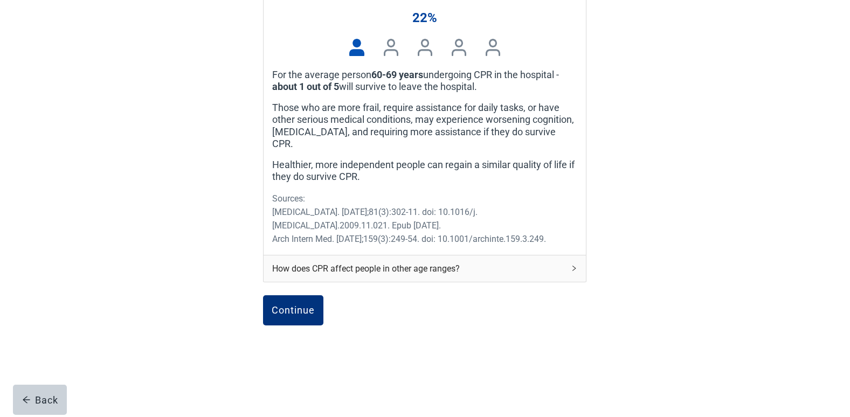
scroll to position [582, 0]
click at [303, 306] on div "Continue" at bounding box center [293, 309] width 43 height 11
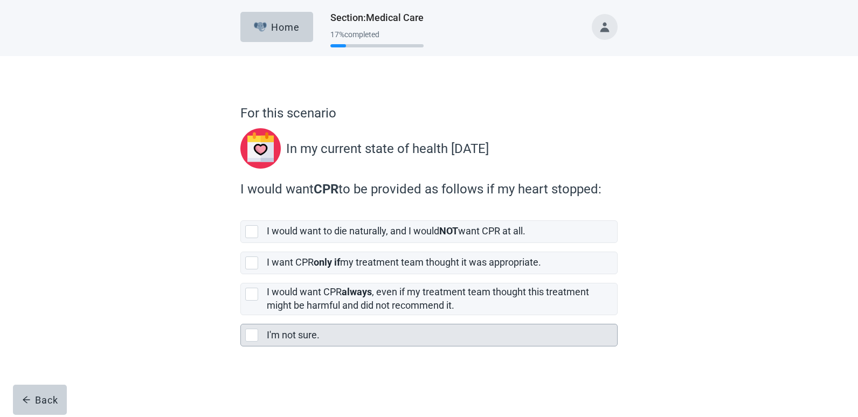
click at [295, 325] on div "I'm not sure." at bounding box center [442, 335] width 350 height 22
click at [241, 316] on input "I'm not sure." at bounding box center [240, 315] width 1 height 1
checkbox input "true"
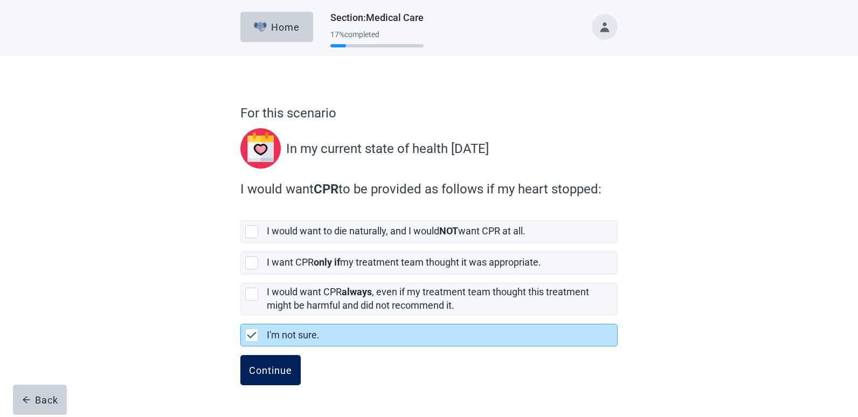
click at [283, 366] on div "Continue" at bounding box center [270, 370] width 43 height 11
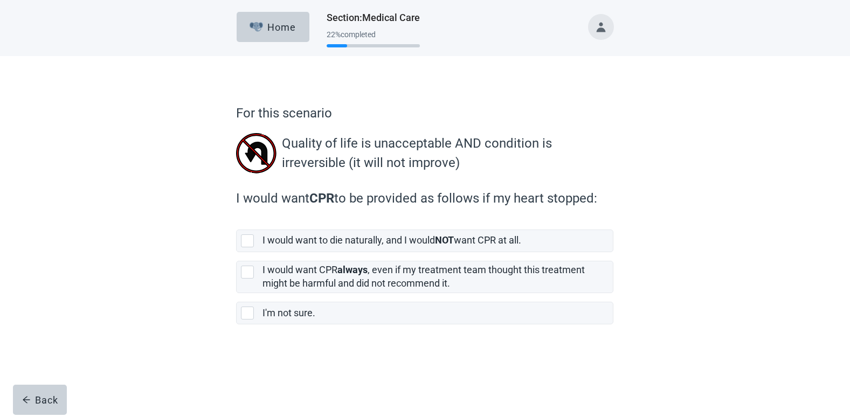
click at [283, 366] on div "Main content" at bounding box center [424, 360] width 377 height 54
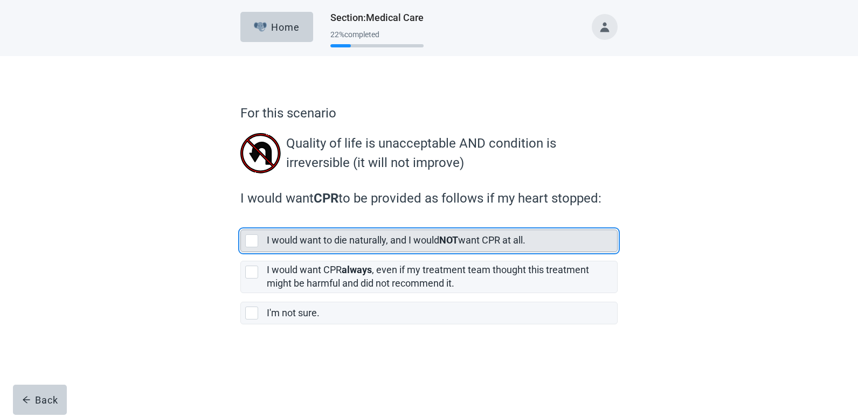
click at [377, 243] on label "I would want to die naturally, and I would NOT want CPR at all." at bounding box center [396, 239] width 259 height 11
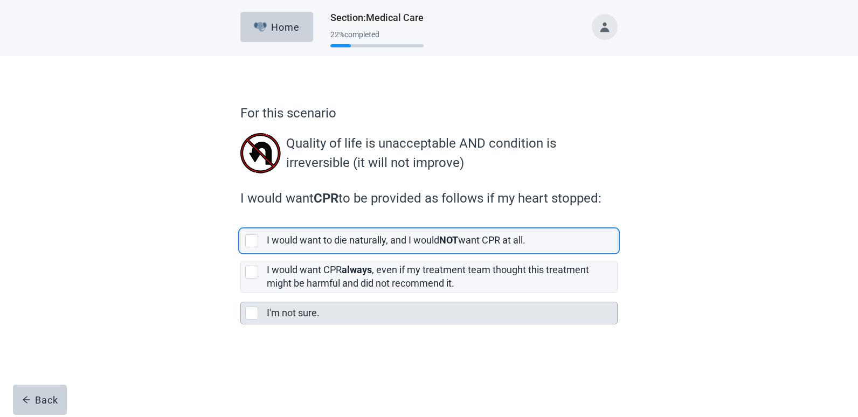
checkbox input "true"
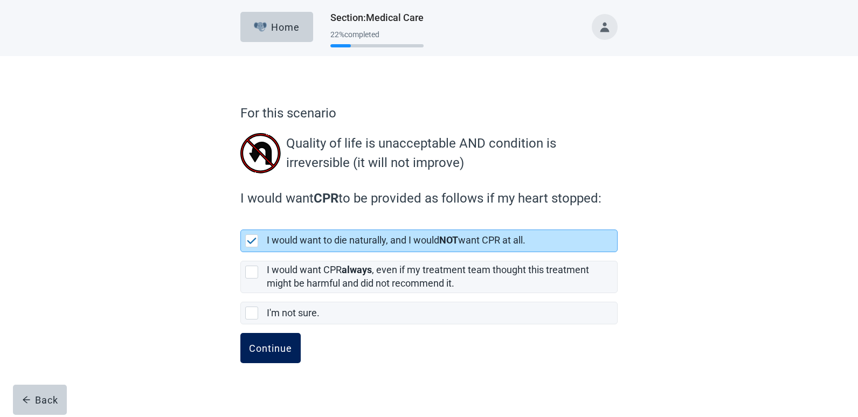
click at [282, 355] on button "Continue" at bounding box center [270, 348] width 60 height 30
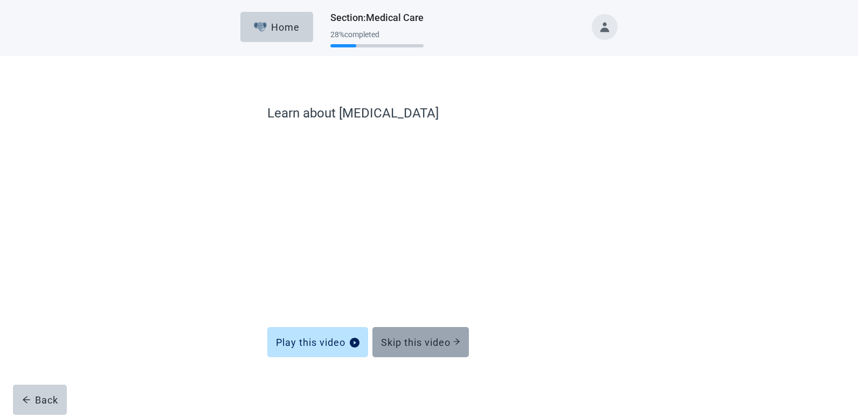
click at [402, 337] on div "Skip this video" at bounding box center [420, 342] width 79 height 11
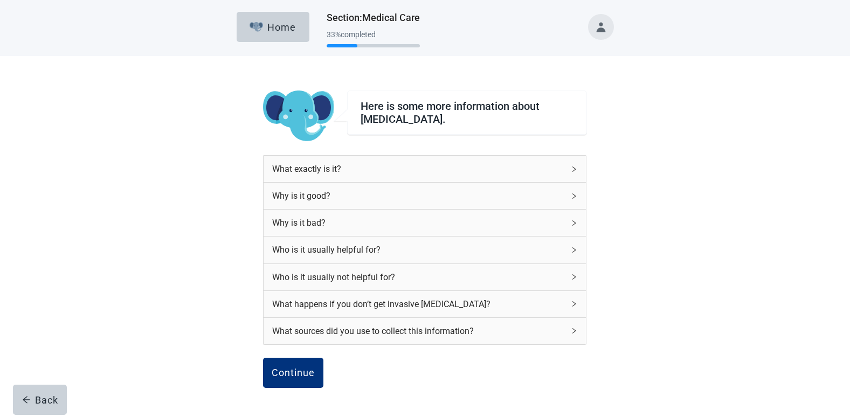
click at [571, 254] on div "Who is it usually helpful for?" at bounding box center [424, 250] width 322 height 26
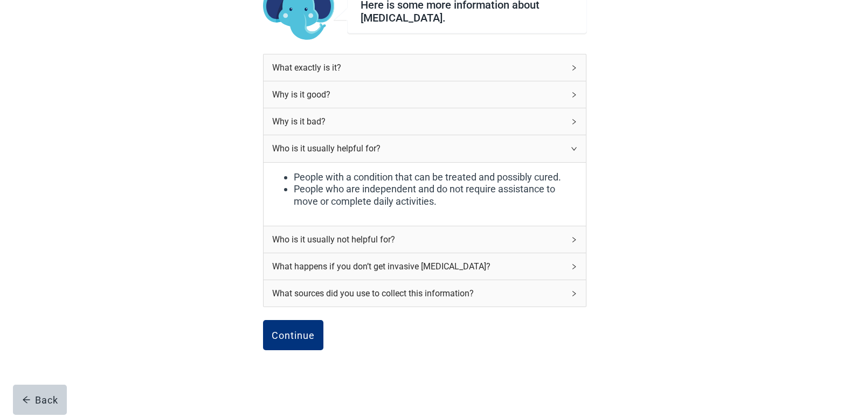
scroll to position [134, 0]
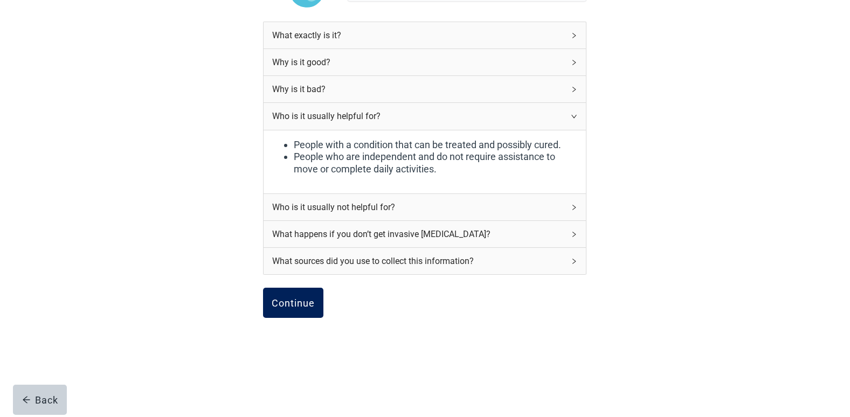
click at [298, 308] on div "Continue" at bounding box center [293, 302] width 43 height 11
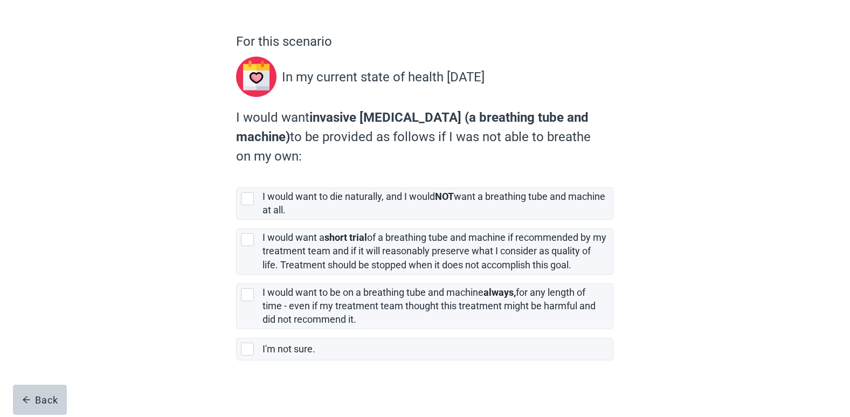
scroll to position [78, 0]
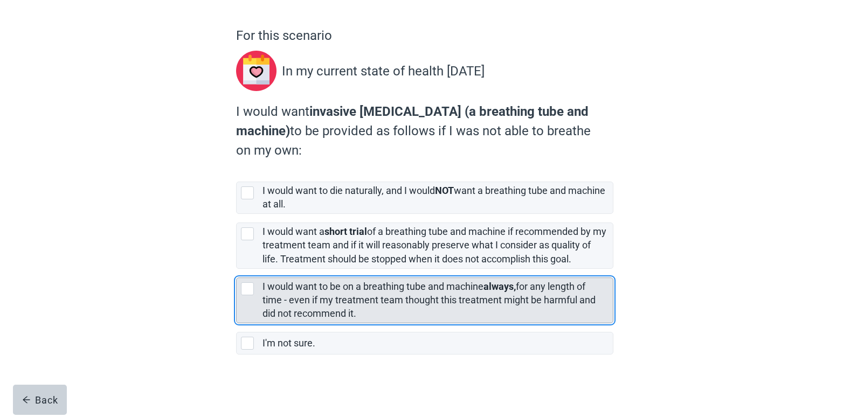
click at [460, 304] on label "I would want to be on a breathing tube and machine always, for any length of ti…" at bounding box center [428, 300] width 333 height 38
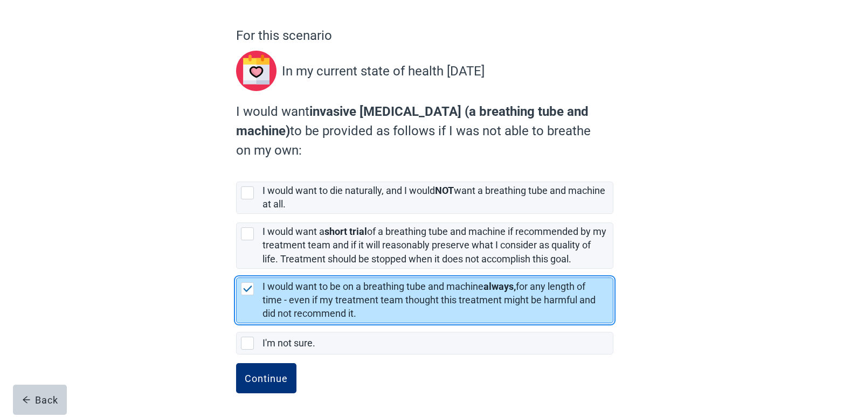
click at [369, 287] on label "I would want to be on a breathing tube and machine always, for any length of ti…" at bounding box center [428, 300] width 333 height 38
click at [363, 312] on div "I would want to be on a breathing tube and machine always, for any length of ti…" at bounding box center [434, 300] width 344 height 40
click at [237, 269] on input "I would want to be on a breathing tube and machine always, for any length of ti…" at bounding box center [236, 269] width 1 height 1
checkbox input "true"
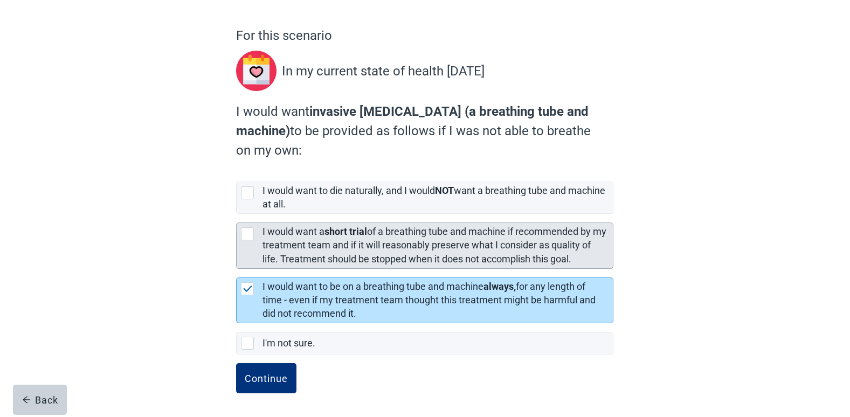
click at [248, 231] on div "[object Object], checkbox, not selected" at bounding box center [247, 233] width 13 height 13
click at [237, 214] on input "I would want a short trial of a breathing tube and machine if recommended by my…" at bounding box center [236, 214] width 1 height 1
checkbox input "true"
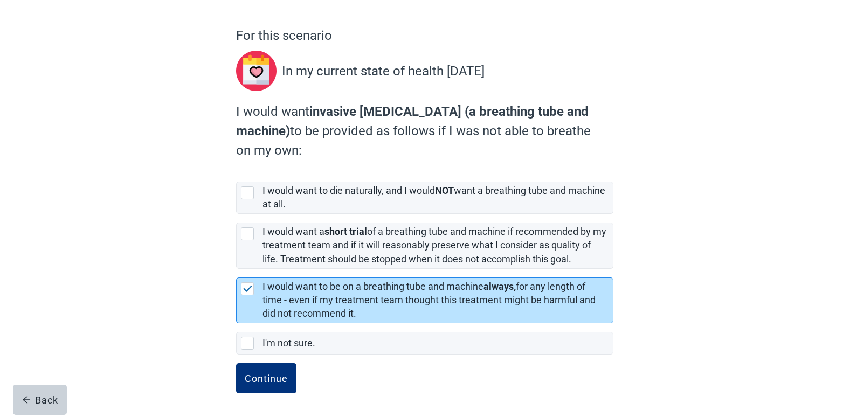
checkbox input "false"
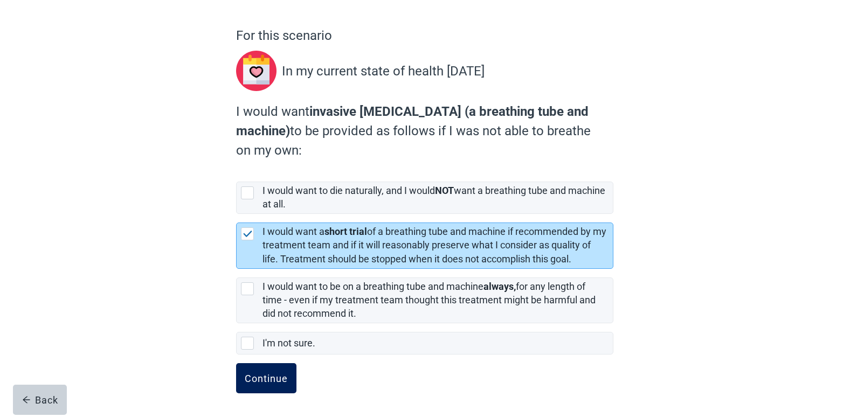
click at [262, 378] on div "Continue" at bounding box center [266, 378] width 43 height 11
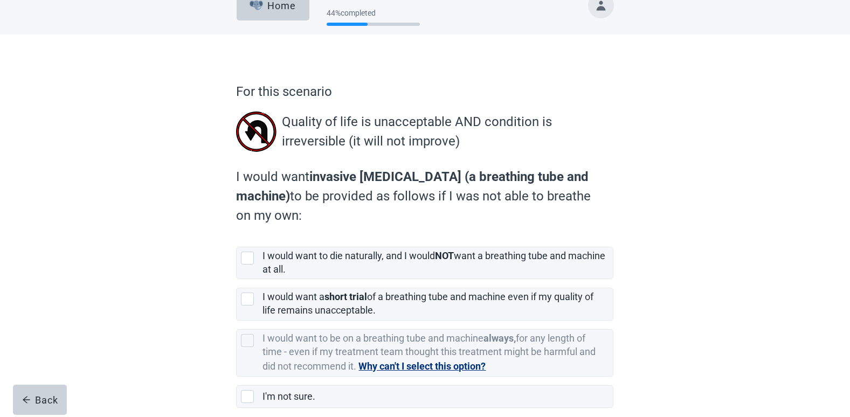
scroll to position [75, 0]
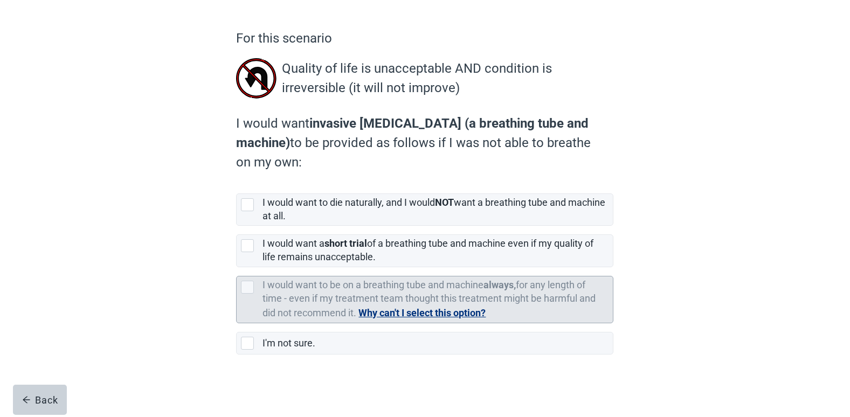
click at [461, 309] on button "Why can't I select this option?" at bounding box center [421, 313] width 127 height 15
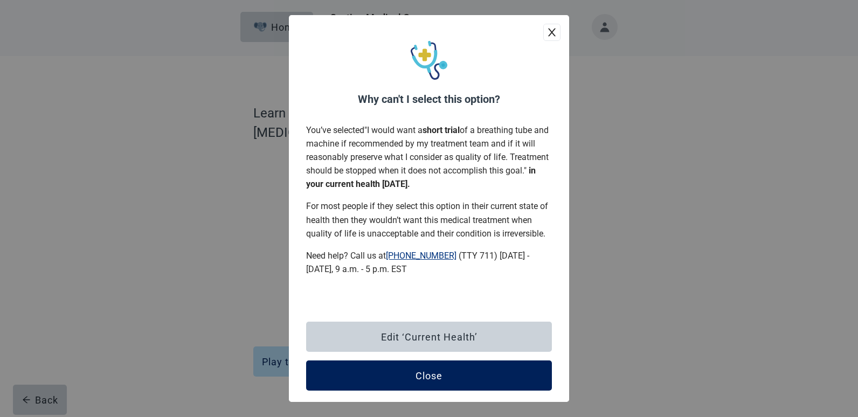
click at [432, 371] on div "Close" at bounding box center [428, 375] width 27 height 11
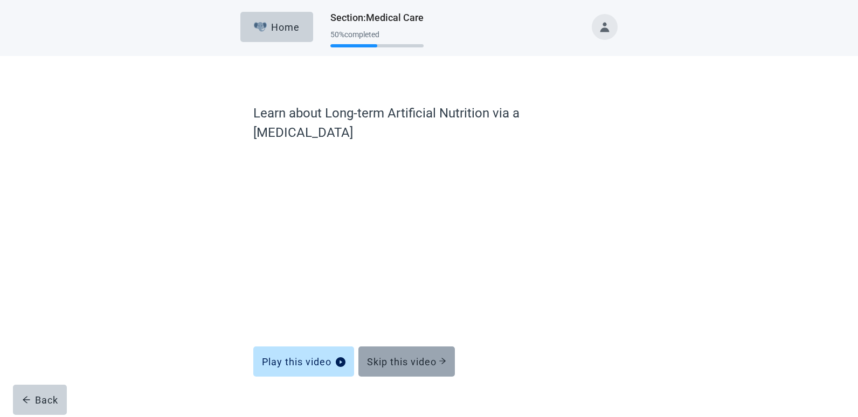
click at [406, 356] on div "Skip this video" at bounding box center [406, 361] width 79 height 11
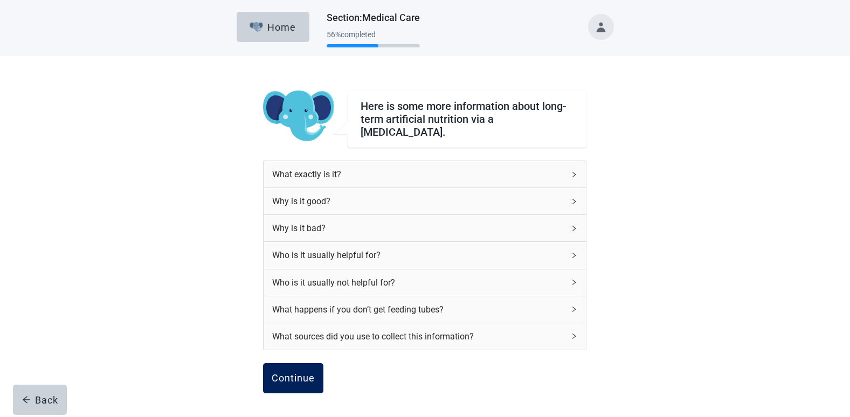
click at [281, 373] on div "Continue" at bounding box center [293, 378] width 43 height 11
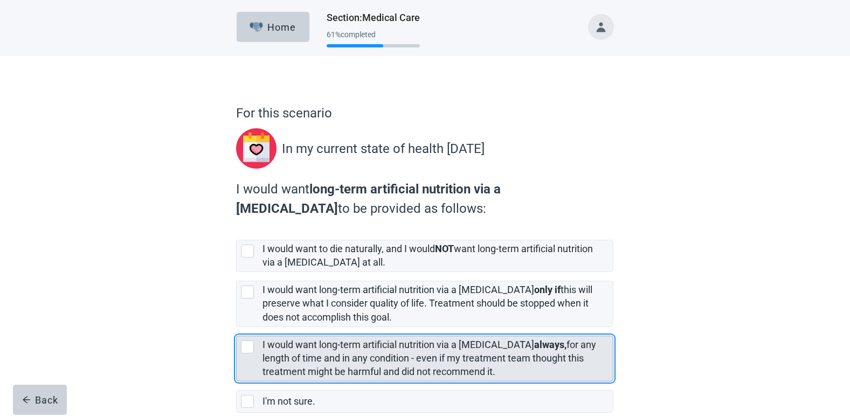
click at [373, 364] on label "I would want long-term artificial nutrition via a [MEDICAL_DATA] always, for an…" at bounding box center [429, 358] width 334 height 38
checkbox input "true"
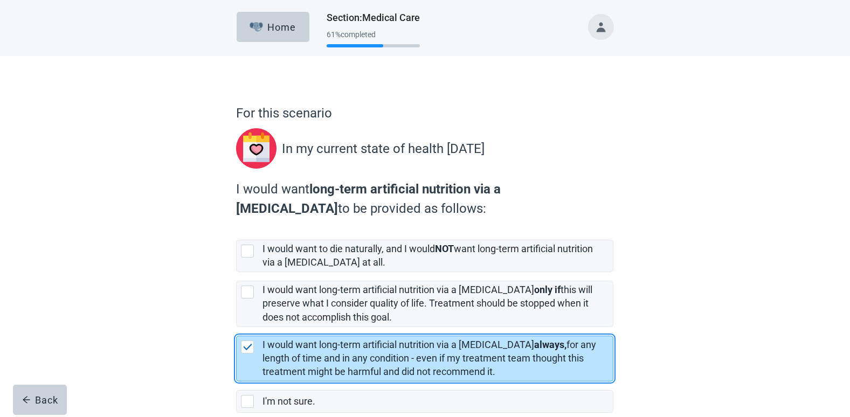
scroll to position [58, 0]
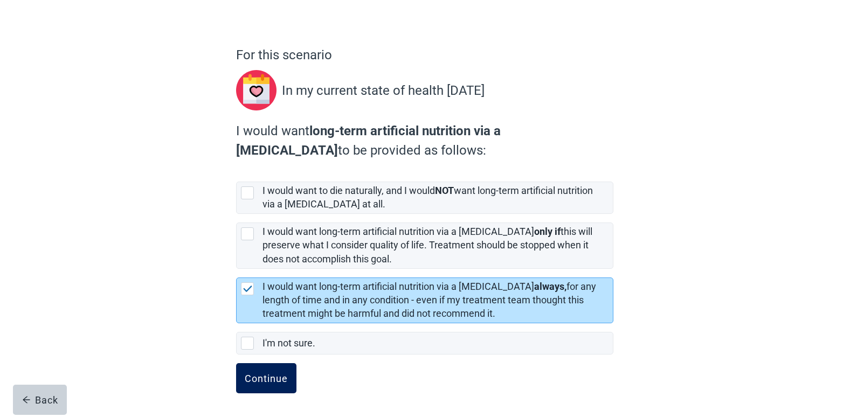
click at [263, 378] on div "Continue" at bounding box center [266, 378] width 43 height 11
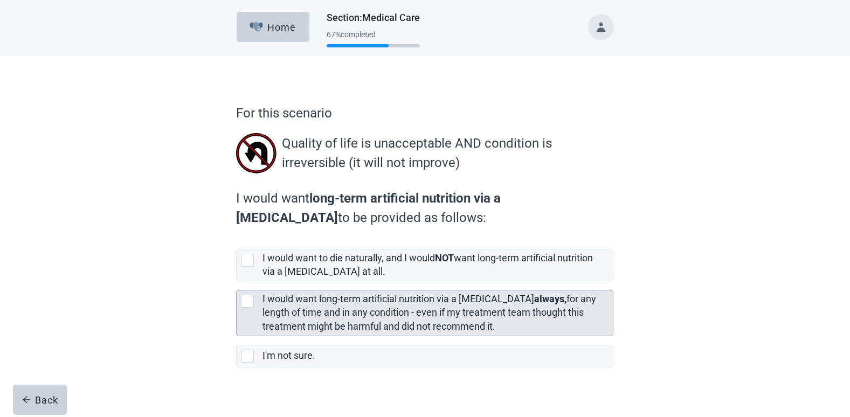
click at [325, 320] on div "I would want long-term artificial nutrition via a [MEDICAL_DATA] always, for an…" at bounding box center [434, 313] width 344 height 40
click at [237, 282] on input "I would want long-term artificial nutrition via a [MEDICAL_DATA] always, for an…" at bounding box center [236, 281] width 1 height 1
checkbox input "true"
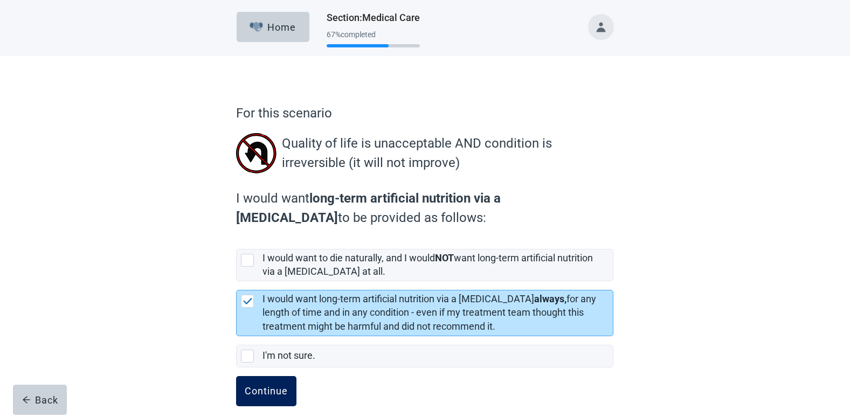
click at [268, 395] on div "Continue" at bounding box center [266, 391] width 43 height 11
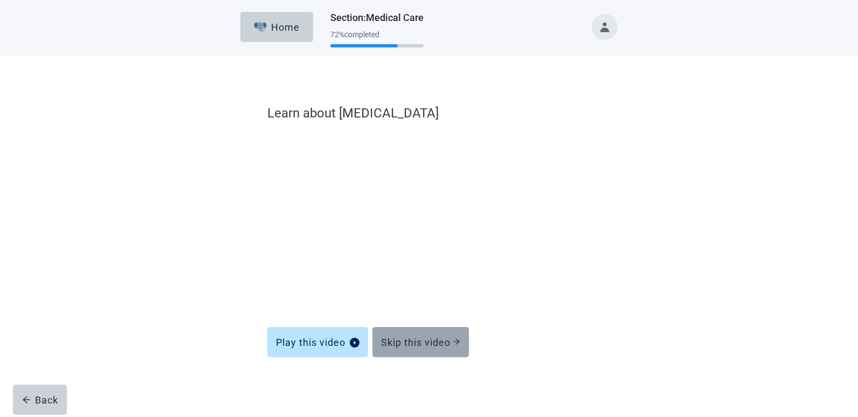
click at [408, 351] on button "Skip this video" at bounding box center [420, 342] width 96 height 30
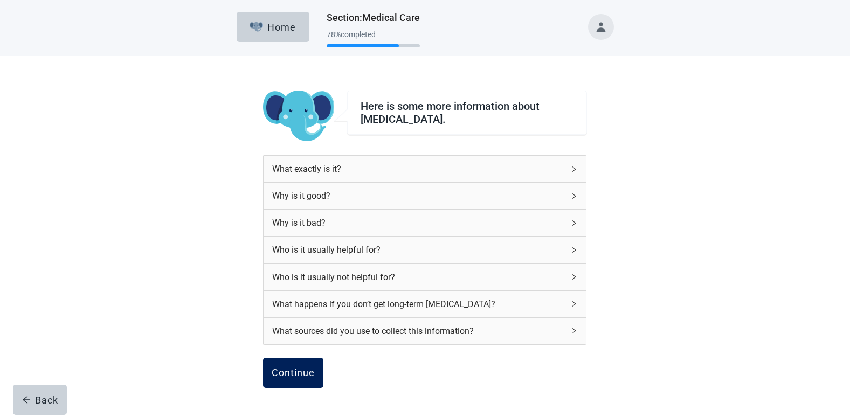
click at [315, 360] on button "Continue" at bounding box center [293, 373] width 60 height 30
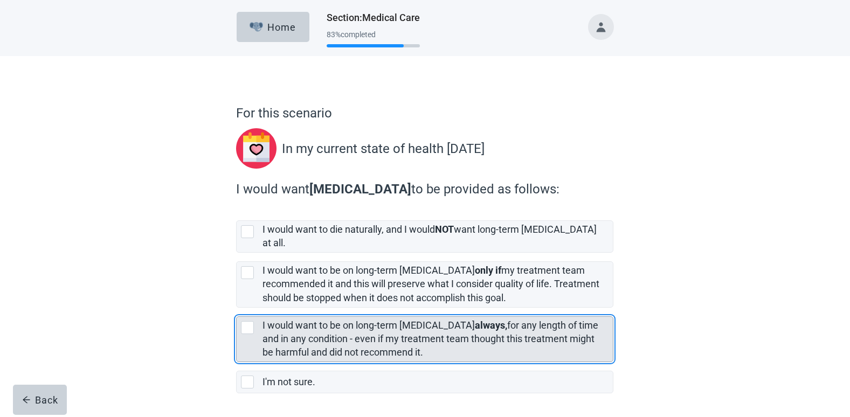
click at [409, 328] on label "I would want to be on long-term [MEDICAL_DATA] always, for any length of time a…" at bounding box center [430, 339] width 336 height 38
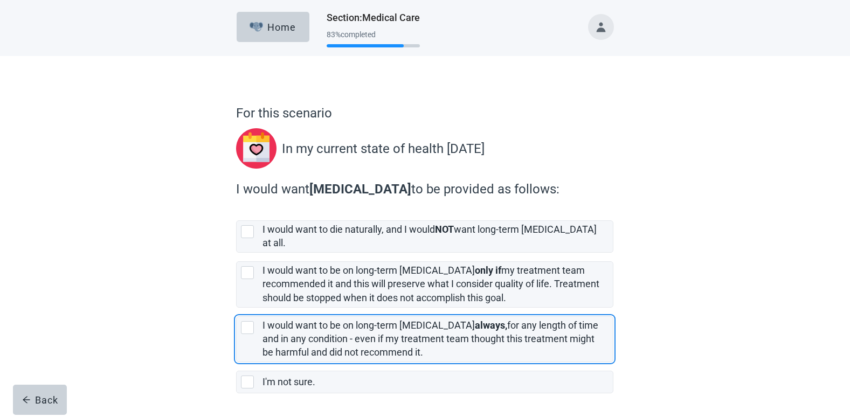
checkbox input "true"
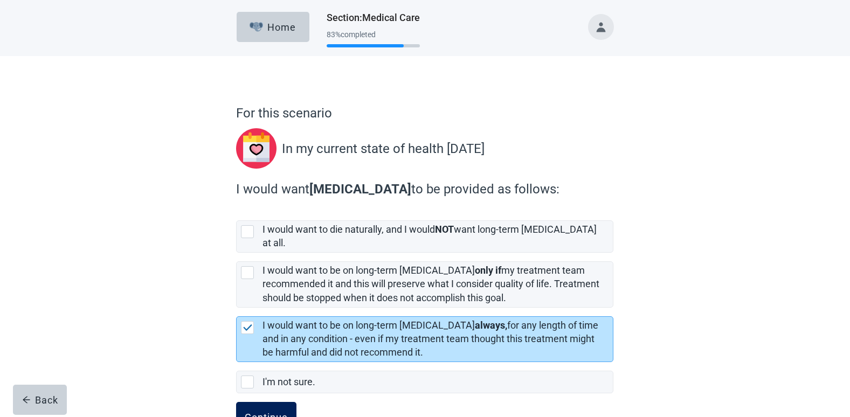
click at [289, 402] on button "Continue" at bounding box center [266, 417] width 60 height 30
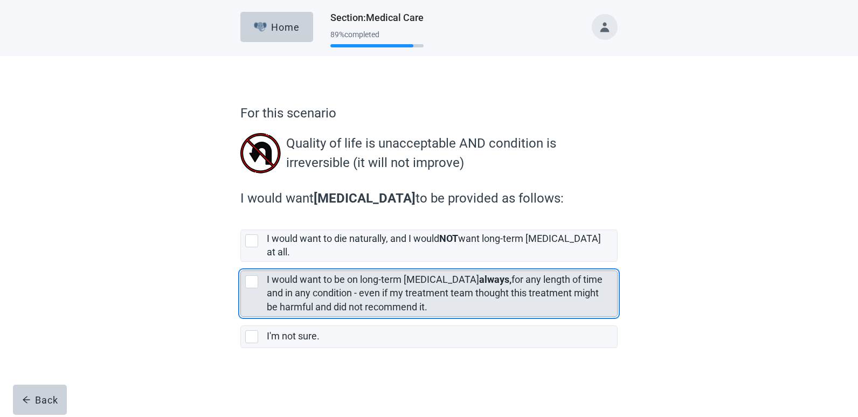
click at [310, 290] on div "I would want to be on long-term [MEDICAL_DATA] always, for any length of time a…" at bounding box center [439, 293] width 344 height 40
click at [241, 262] on input "I would want to be on long-term [MEDICAL_DATA] always, for any length of time a…" at bounding box center [240, 262] width 1 height 1
checkbox input "true"
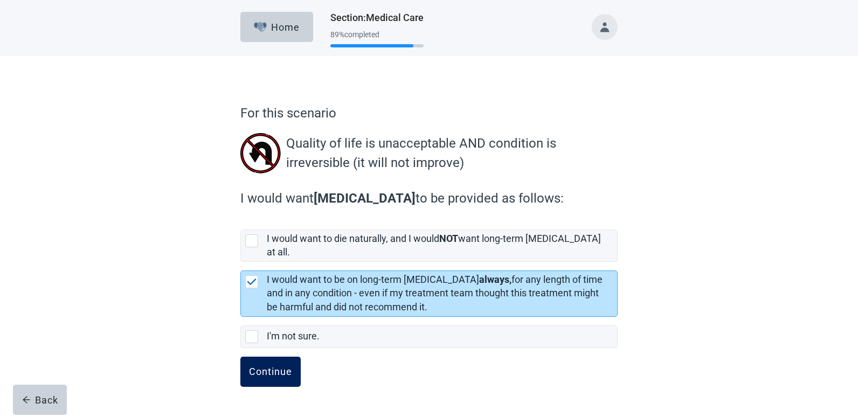
click at [270, 366] on div "Continue" at bounding box center [270, 371] width 43 height 11
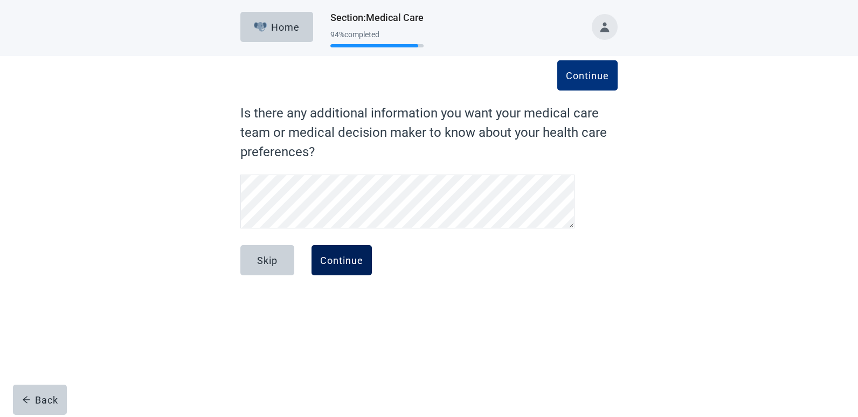
click at [344, 266] on div "Continue" at bounding box center [341, 260] width 43 height 11
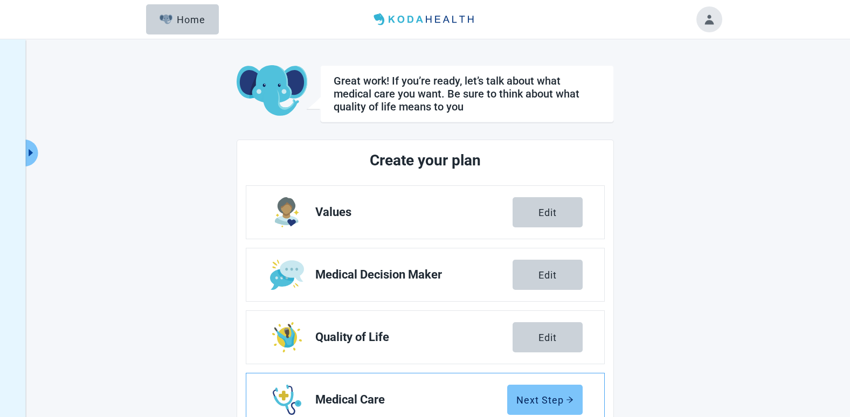
click at [560, 396] on div "Next Step" at bounding box center [544, 399] width 57 height 11
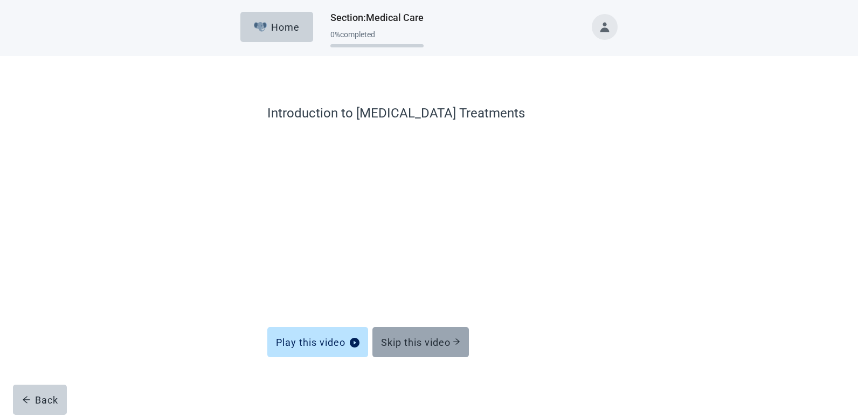
click at [395, 344] on div "Skip this video" at bounding box center [420, 342] width 79 height 11
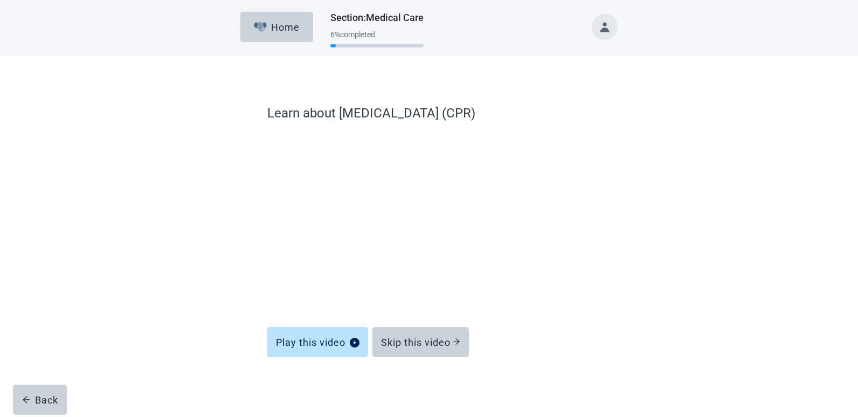
click at [395, 344] on div "Skip this video" at bounding box center [420, 342] width 79 height 11
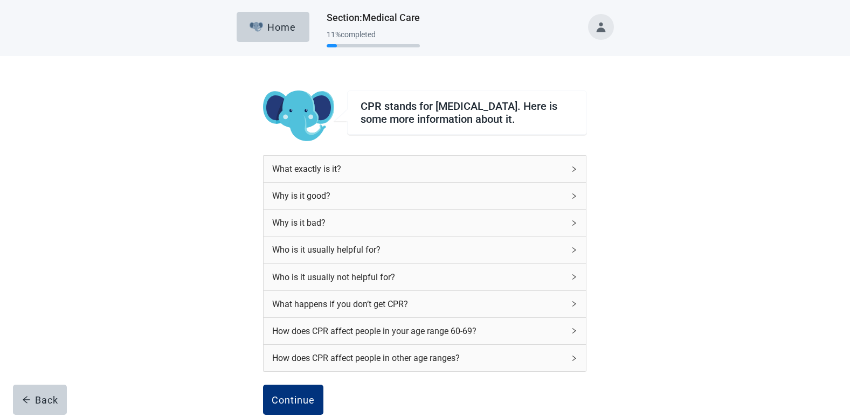
click at [395, 344] on div "How does CPR affect people in your age range 60-69?" at bounding box center [424, 331] width 322 height 26
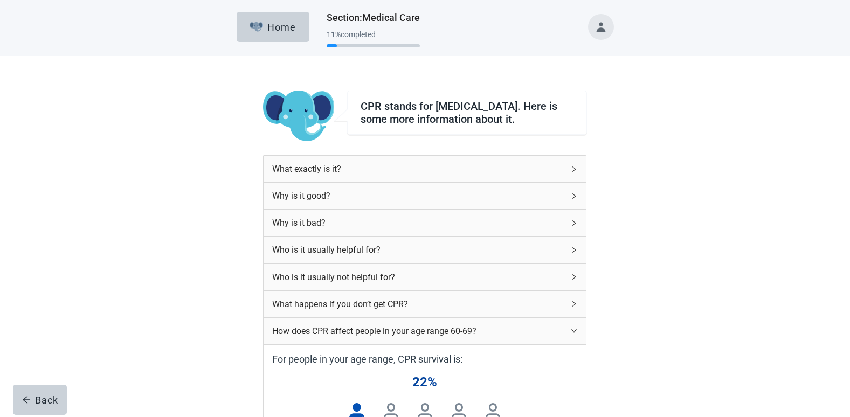
scroll to position [365, 0]
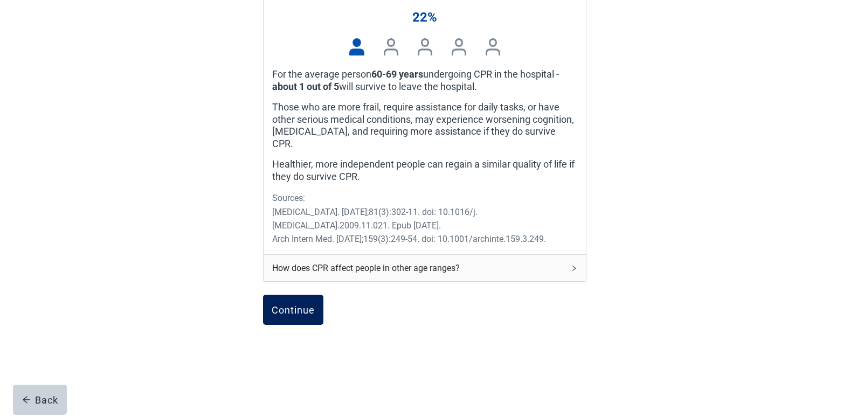
click at [290, 308] on div "Continue" at bounding box center [293, 309] width 43 height 11
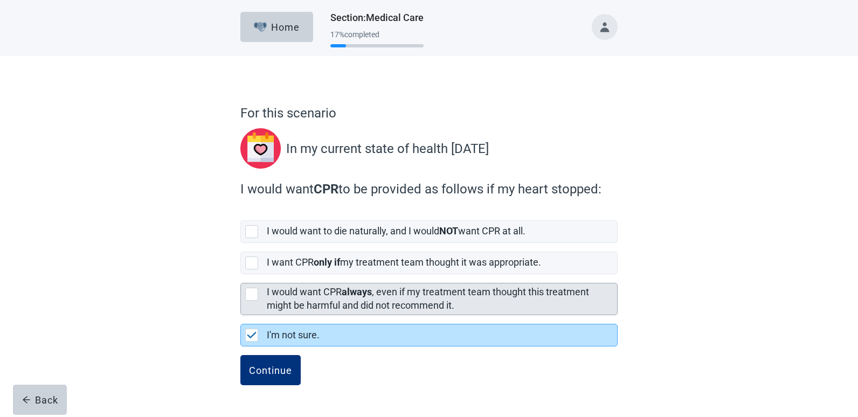
click at [455, 299] on div "I would want CPR always , even if my treatment team thought this treatment migh…" at bounding box center [439, 299] width 344 height 27
click at [241, 275] on input "I would want CPR always , even if my treatment team thought this treatment migh…" at bounding box center [240, 274] width 1 height 1
checkbox input "true"
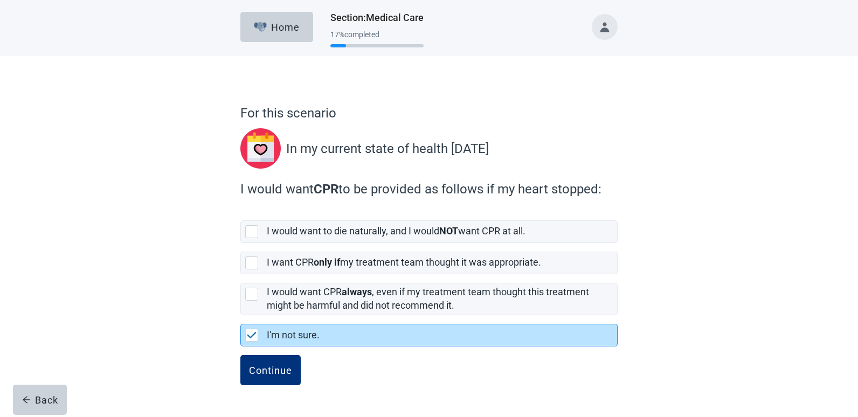
checkbox input "false"
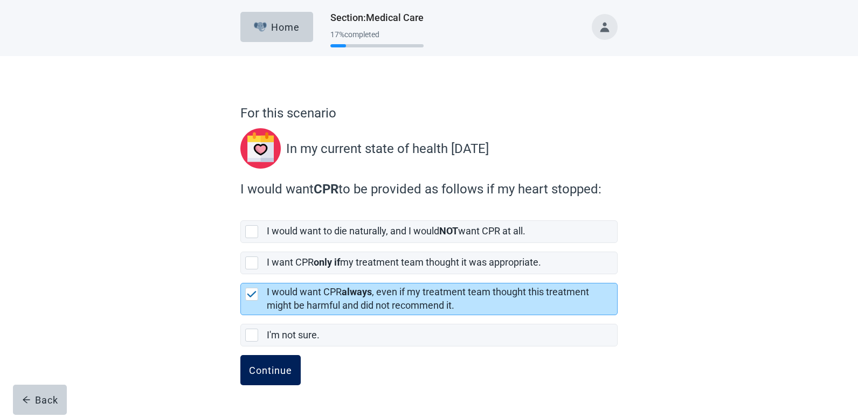
click at [284, 366] on div "Continue" at bounding box center [270, 370] width 43 height 11
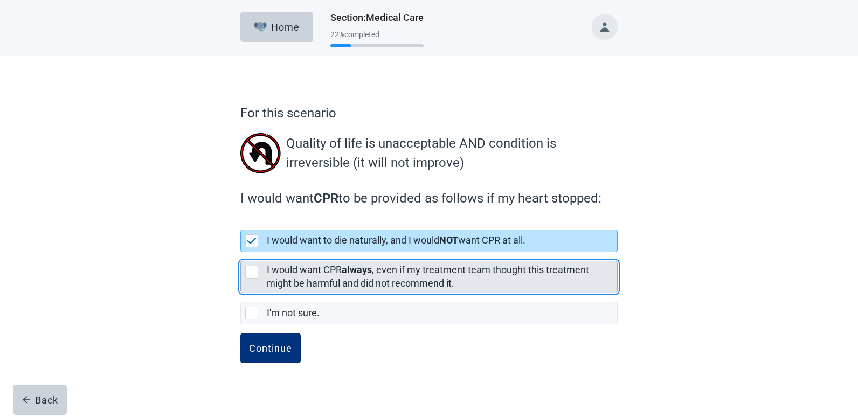
click at [367, 270] on strong "always" at bounding box center [357, 269] width 30 height 11
checkbox input "false"
checkbox input "true"
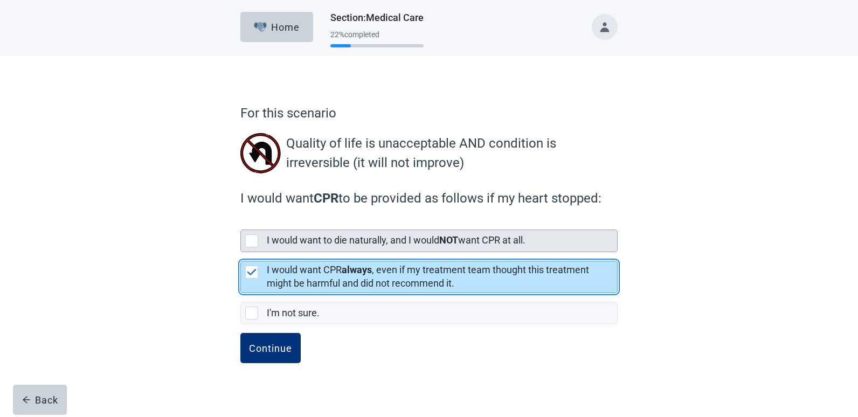
click at [336, 235] on label "I would want to die naturally, and I would NOT want CPR at all." at bounding box center [396, 239] width 259 height 11
checkbox input "true"
checkbox input "false"
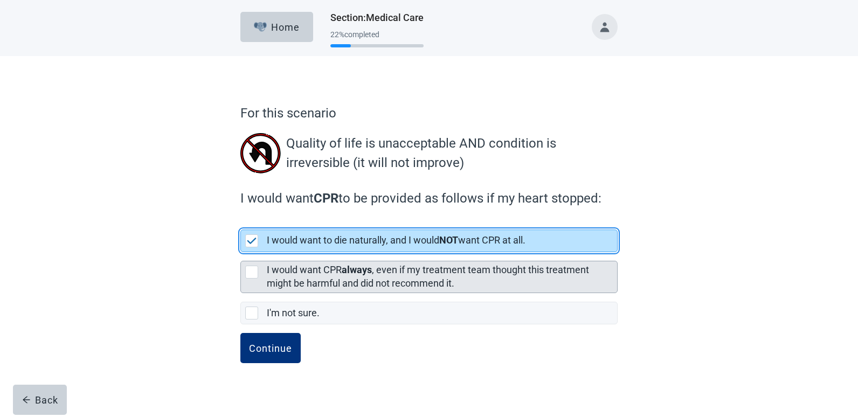
click at [330, 287] on label "I would want CPR always , even if my treatment team thought this treatment migh…" at bounding box center [428, 276] width 322 height 25
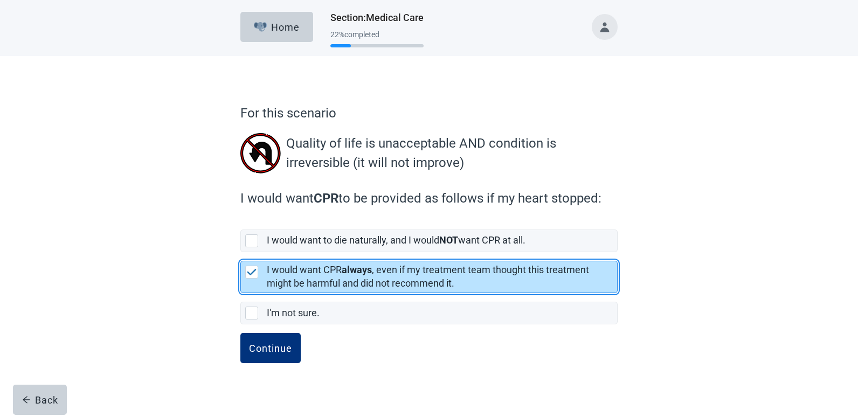
checkbox input "false"
checkbox input "true"
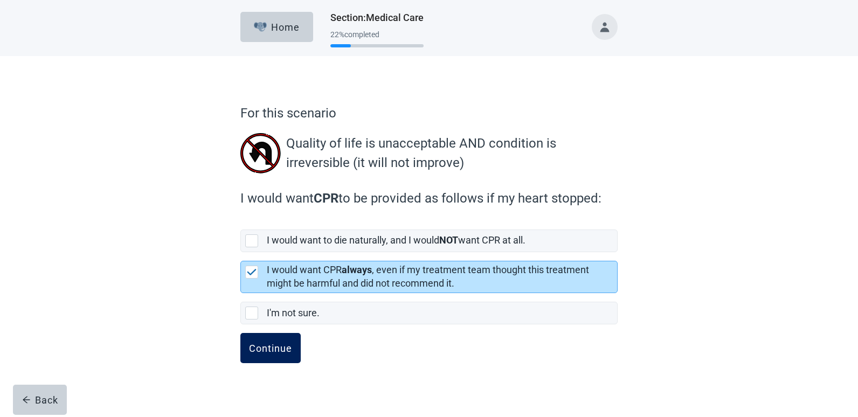
click at [255, 348] on div "Continue" at bounding box center [270, 348] width 43 height 11
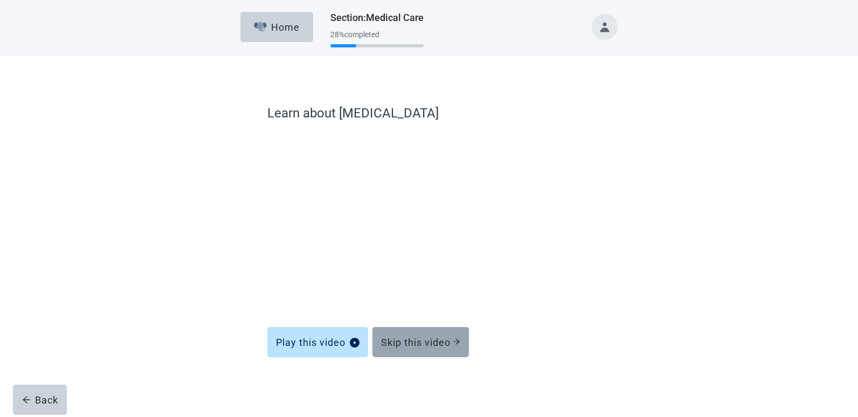
click at [396, 349] on button "Skip this video" at bounding box center [420, 342] width 96 height 30
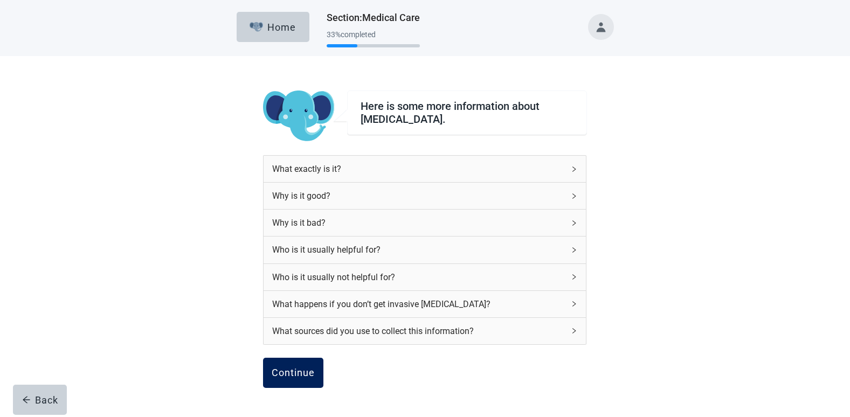
click at [294, 374] on div "Continue" at bounding box center [293, 372] width 43 height 11
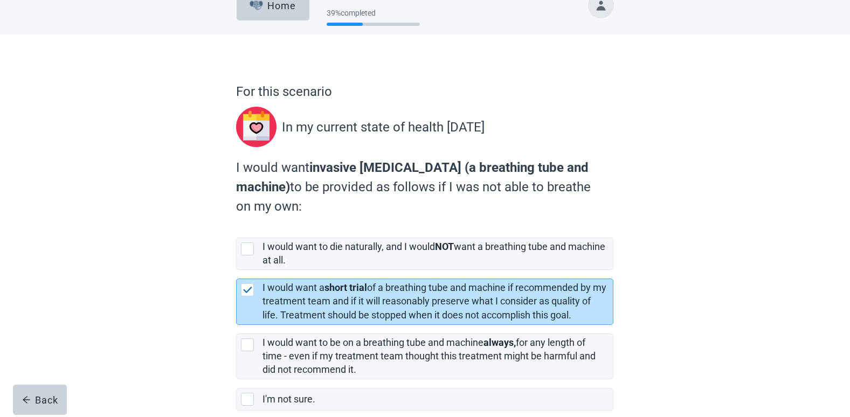
scroll to position [78, 0]
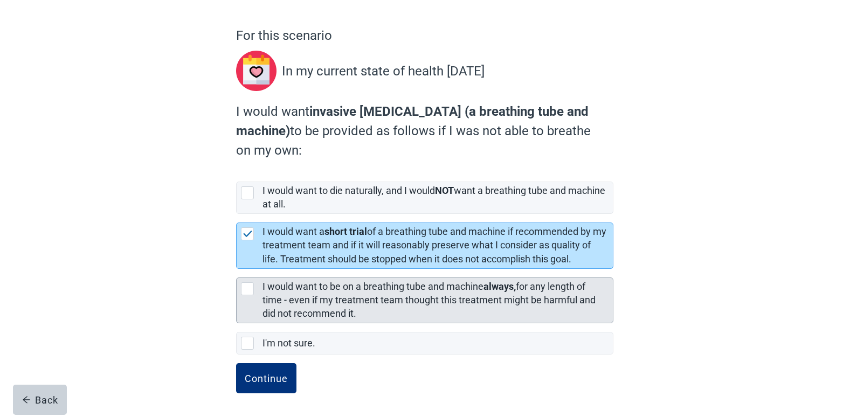
click at [293, 303] on label "I would want to be on a breathing tube and machine always, for any length of ti…" at bounding box center [428, 300] width 333 height 38
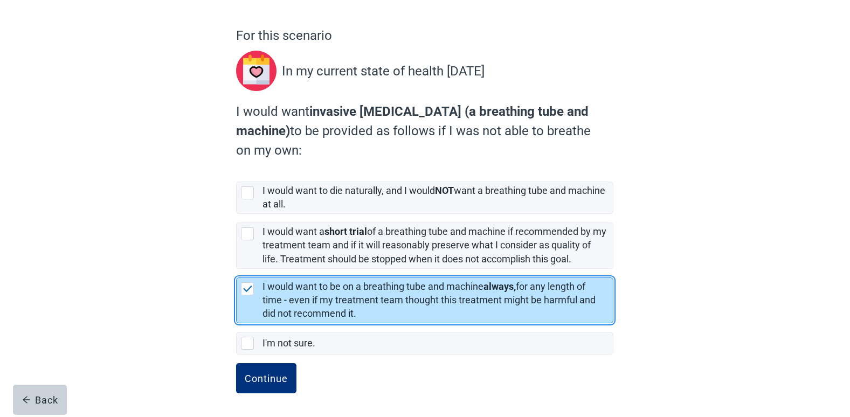
checkbox input "false"
checkbox input "true"
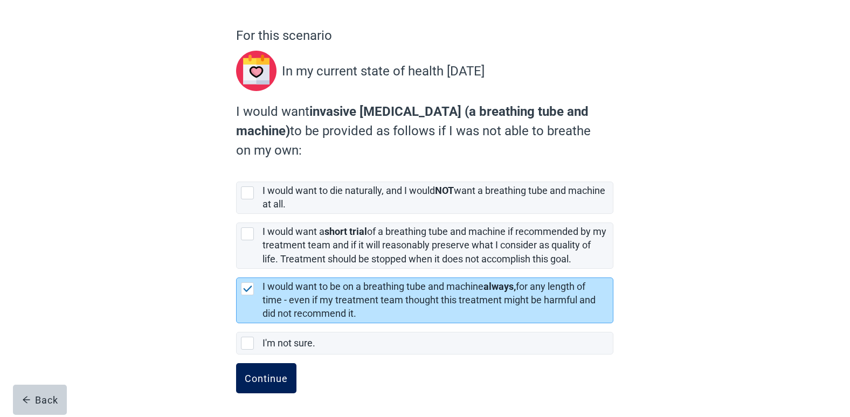
click at [245, 384] on div "Continue" at bounding box center [266, 378] width 43 height 11
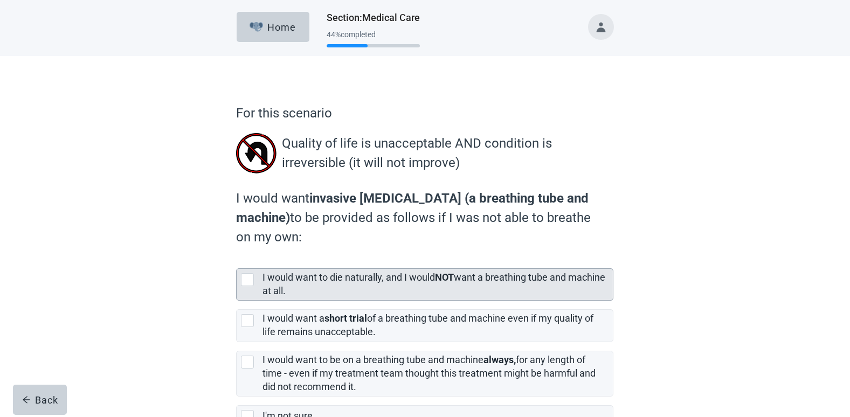
click at [510, 280] on label "I would want to die naturally, and I would NOT want a breathing tube and machin…" at bounding box center [433, 284] width 343 height 25
checkbox input "true"
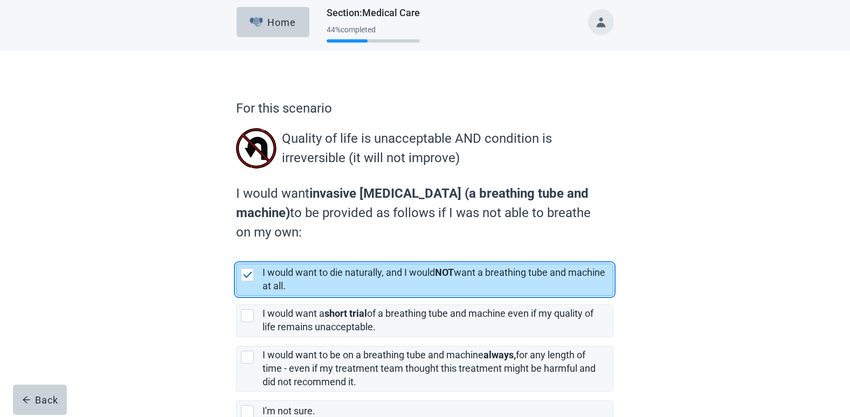
scroll to position [73, 0]
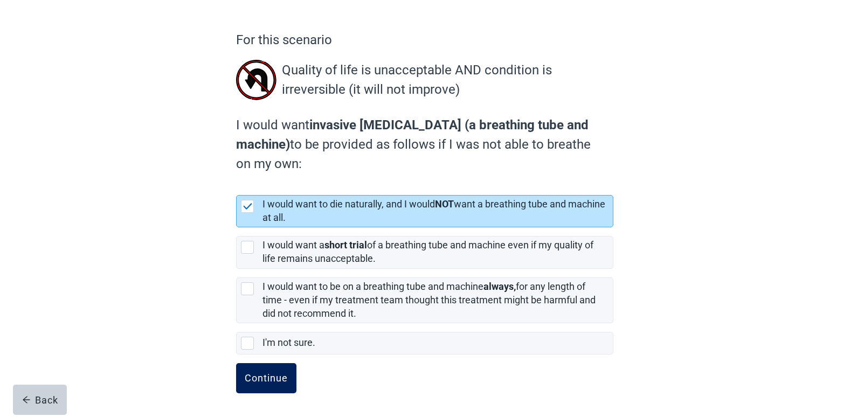
click at [253, 374] on div "Continue" at bounding box center [266, 378] width 43 height 11
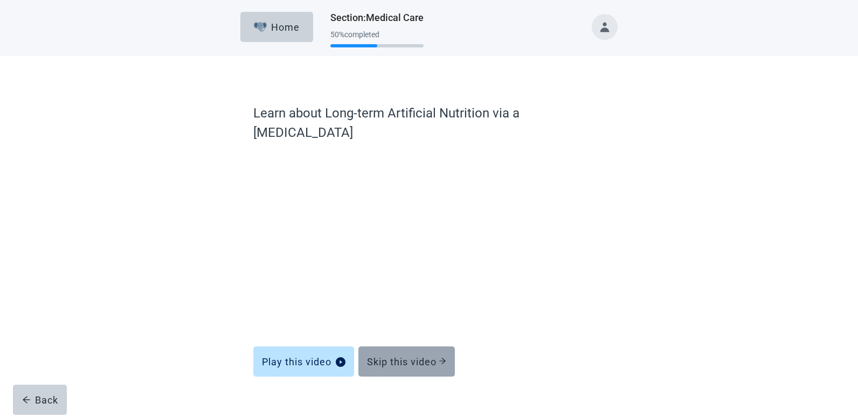
click at [388, 354] on button "Skip this video" at bounding box center [406, 361] width 96 height 30
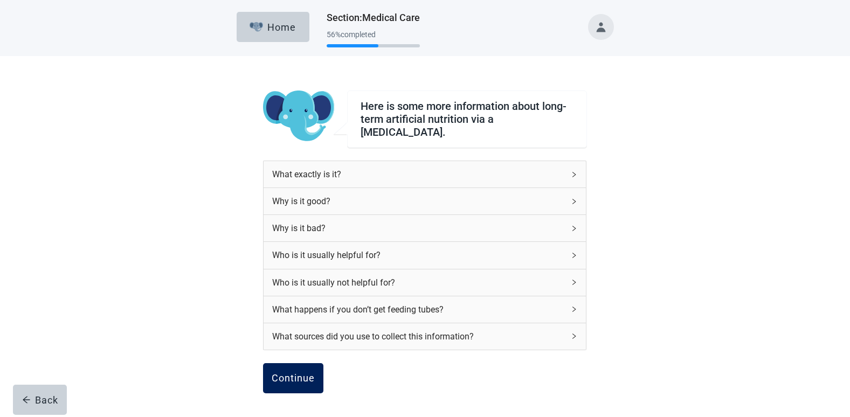
click at [316, 366] on button "Continue" at bounding box center [293, 378] width 60 height 30
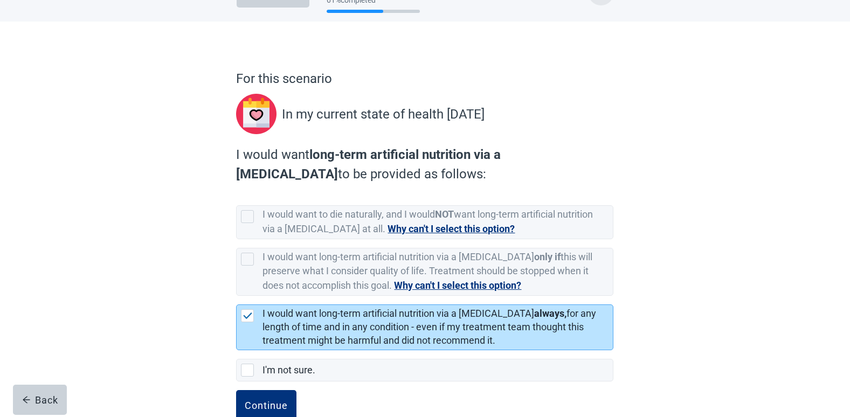
scroll to position [61, 0]
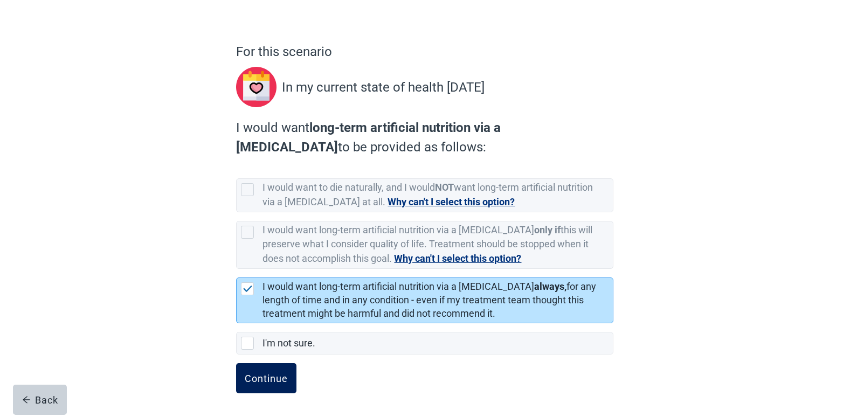
click at [293, 384] on button "Continue" at bounding box center [266, 378] width 60 height 30
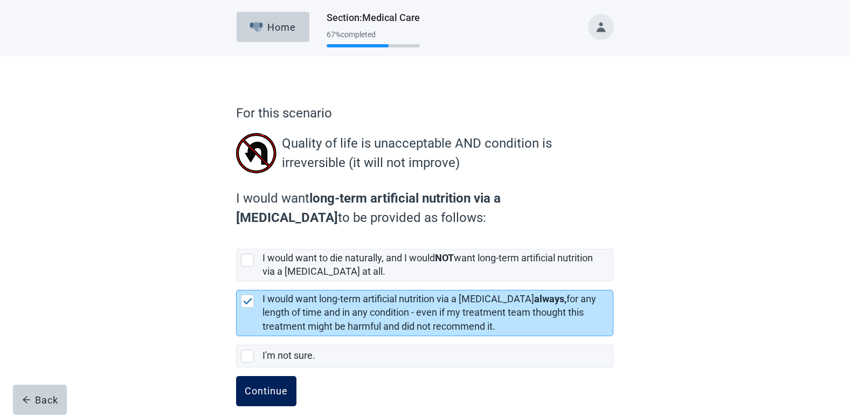
click at [275, 399] on button "Continue" at bounding box center [266, 391] width 60 height 30
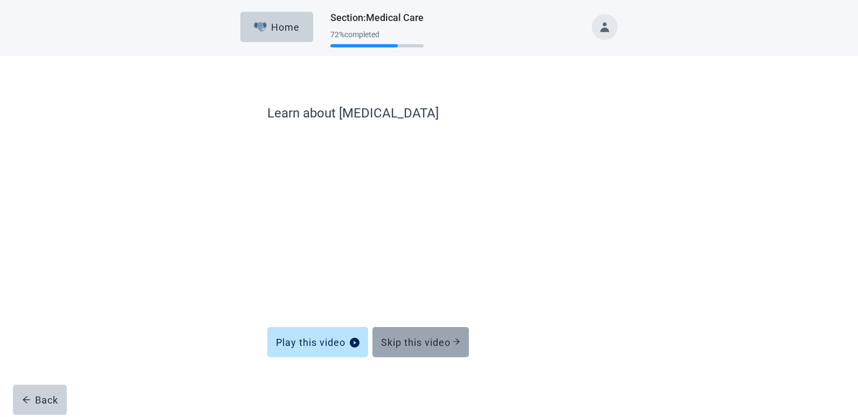
click at [445, 337] on div "Skip this video" at bounding box center [420, 342] width 79 height 11
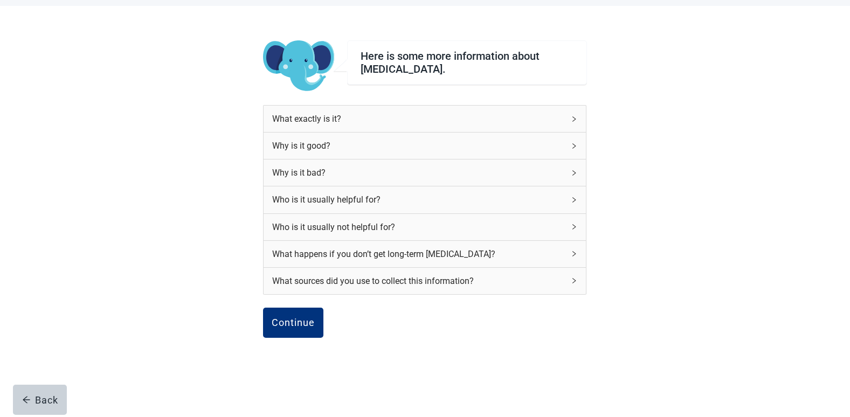
scroll to position [70, 0]
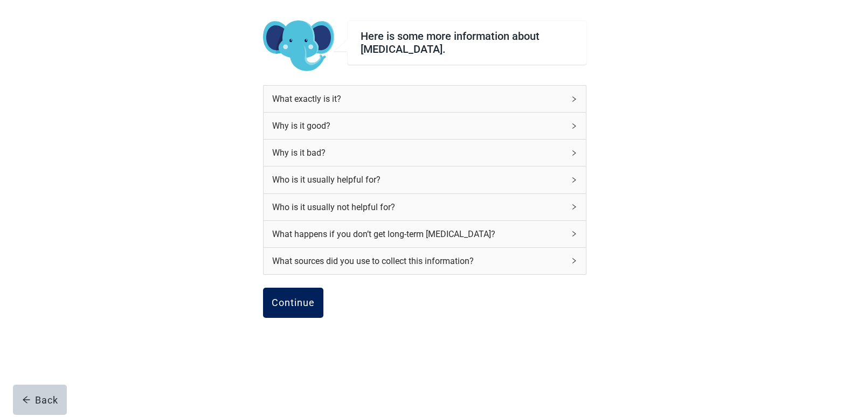
click at [280, 309] on button "Continue" at bounding box center [293, 303] width 60 height 30
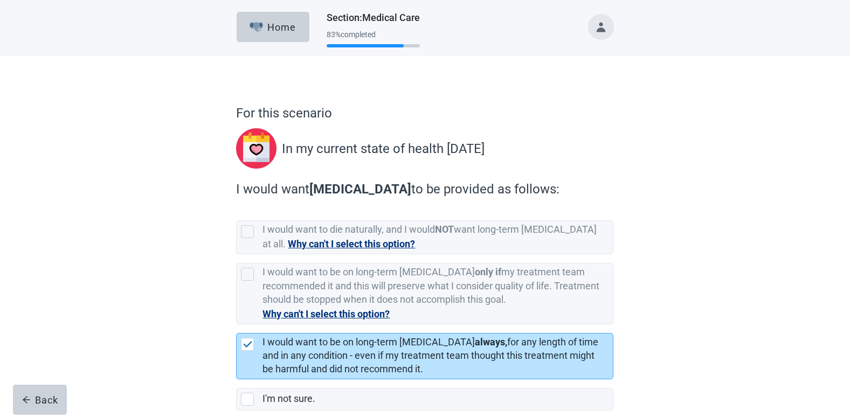
scroll to position [56, 0]
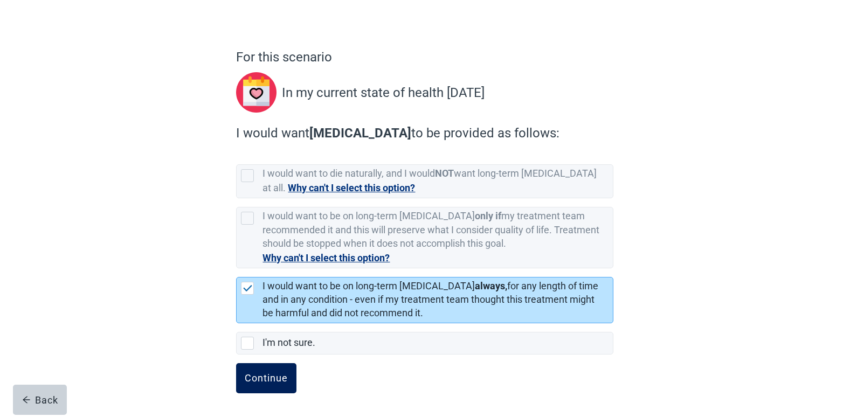
click at [287, 367] on button "Continue" at bounding box center [266, 378] width 60 height 30
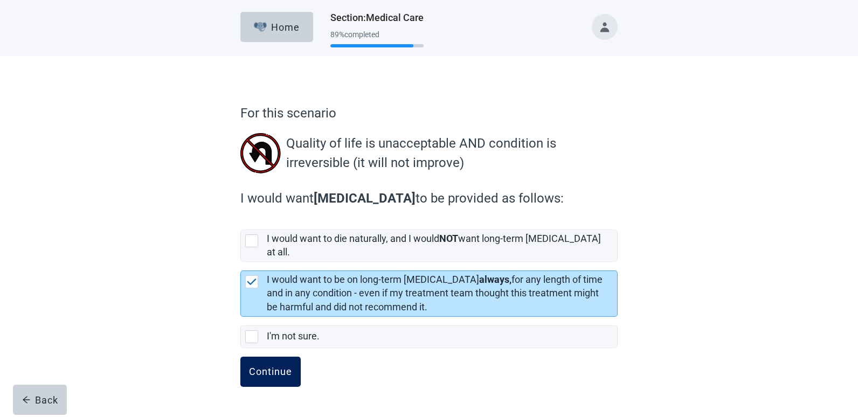
click at [281, 369] on button "Continue" at bounding box center [270, 372] width 60 height 30
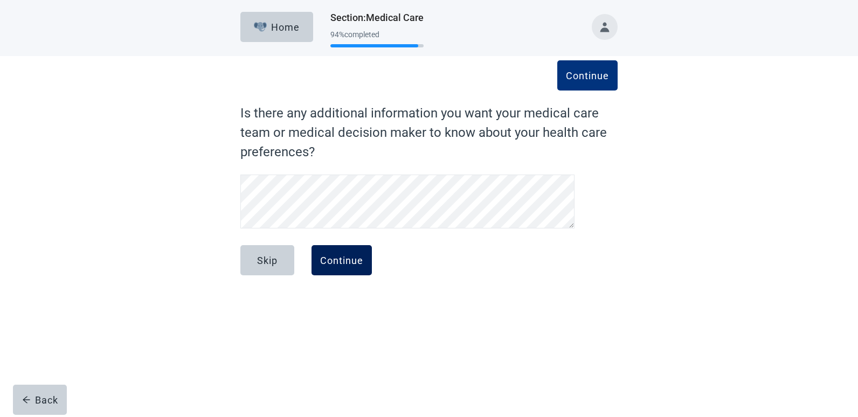
click at [341, 255] on div "Continue" at bounding box center [341, 260] width 43 height 11
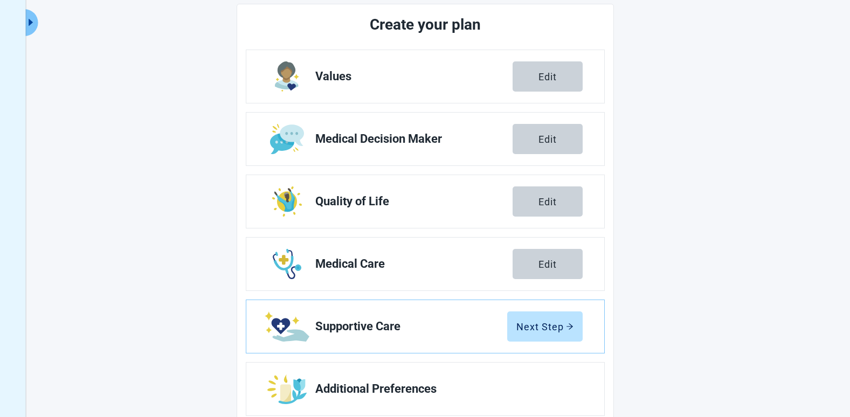
scroll to position [156, 0]
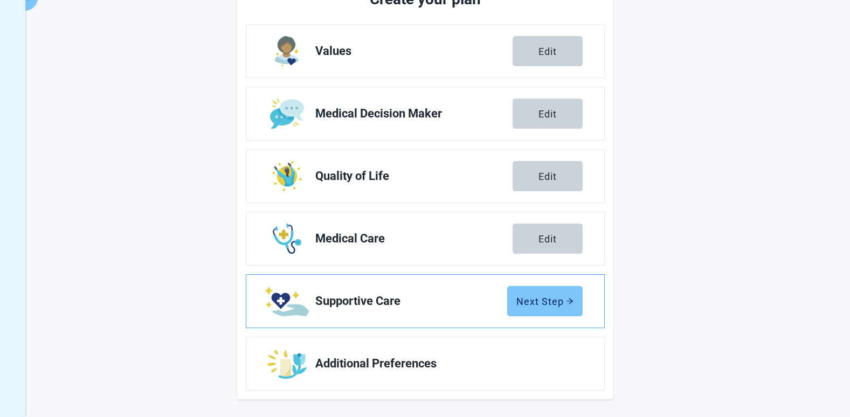
click at [553, 301] on div "Next Step" at bounding box center [544, 301] width 57 height 11
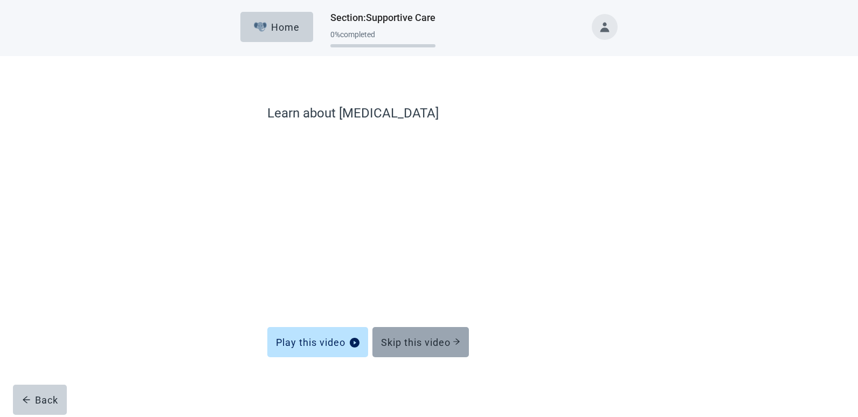
click at [416, 348] on button "Skip this video" at bounding box center [420, 342] width 96 height 30
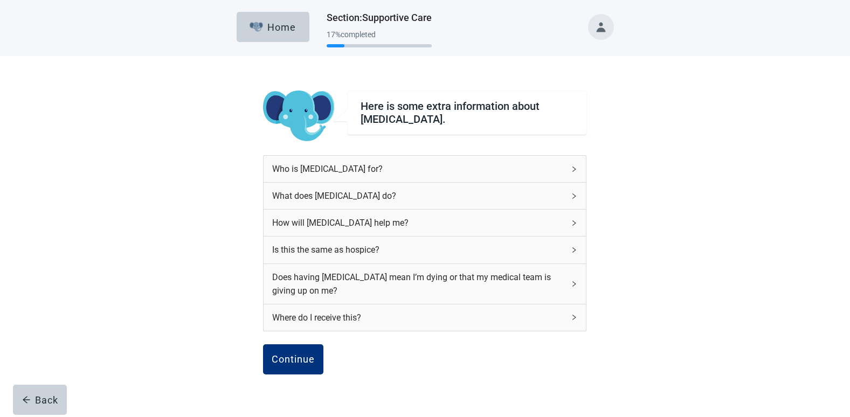
click at [577, 249] on icon "right" at bounding box center [574, 250] width 6 height 6
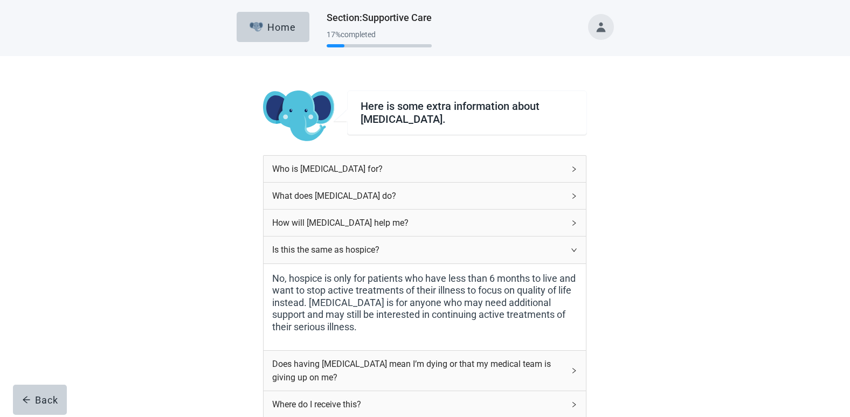
scroll to position [143, 0]
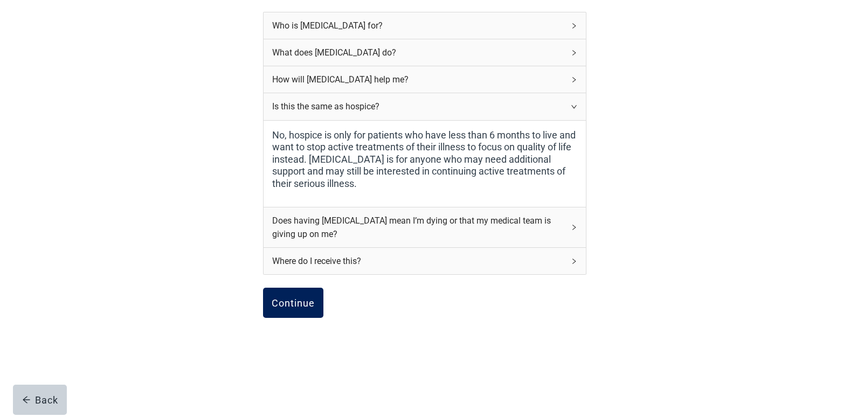
click at [273, 300] on div "Continue" at bounding box center [293, 302] width 43 height 11
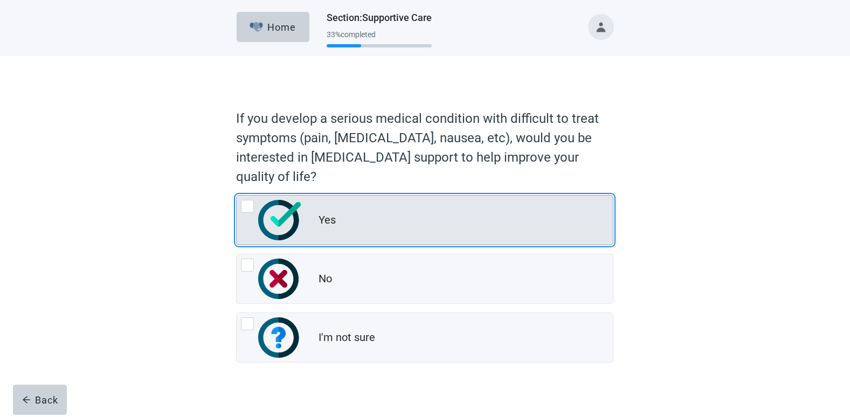
click at [421, 222] on div "Yes" at bounding box center [465, 221] width 294 height 22
click at [237, 196] on input "Yes" at bounding box center [236, 195] width 1 height 1
radio input "true"
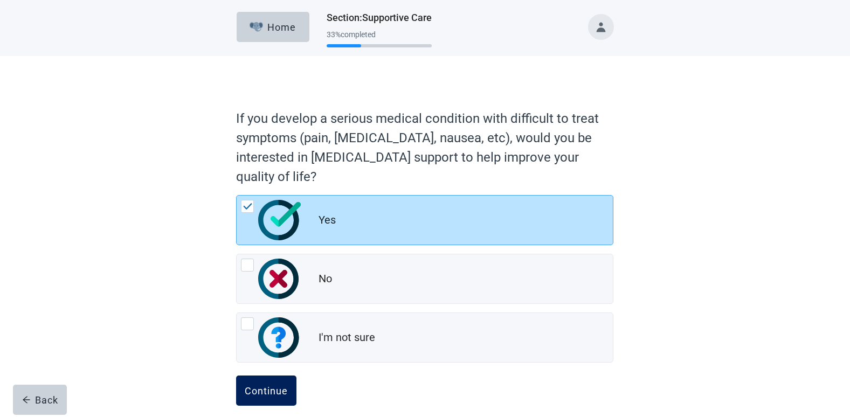
click at [259, 388] on div "Continue" at bounding box center [266, 390] width 43 height 11
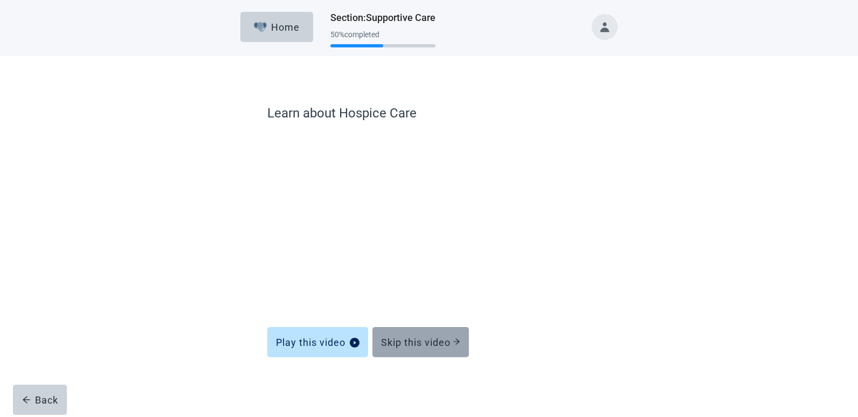
click at [408, 337] on div "Skip this video" at bounding box center [420, 342] width 79 height 11
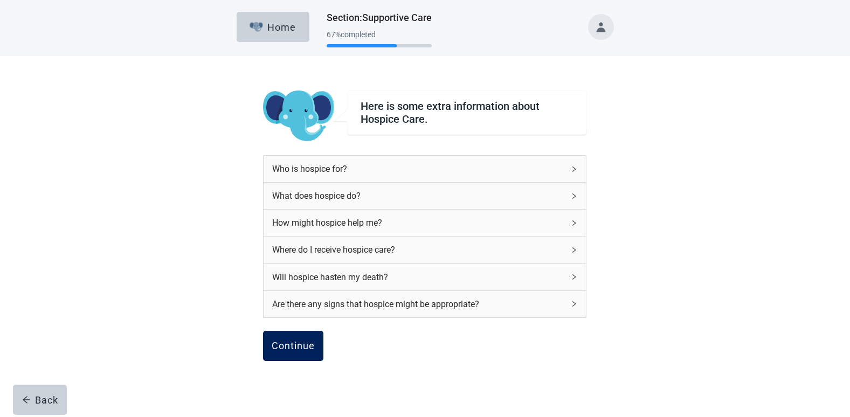
click at [293, 346] on div "Continue" at bounding box center [293, 346] width 43 height 11
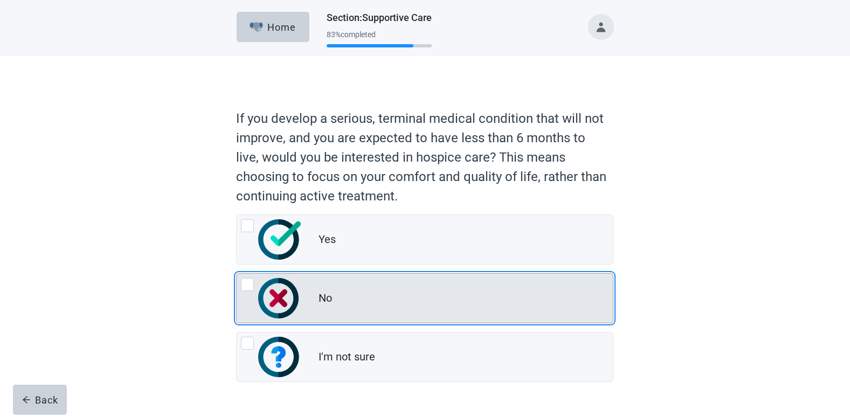
click at [415, 298] on div "No" at bounding box center [465, 299] width 294 height 22
click at [237, 274] on input "No" at bounding box center [236, 273] width 1 height 1
radio input "true"
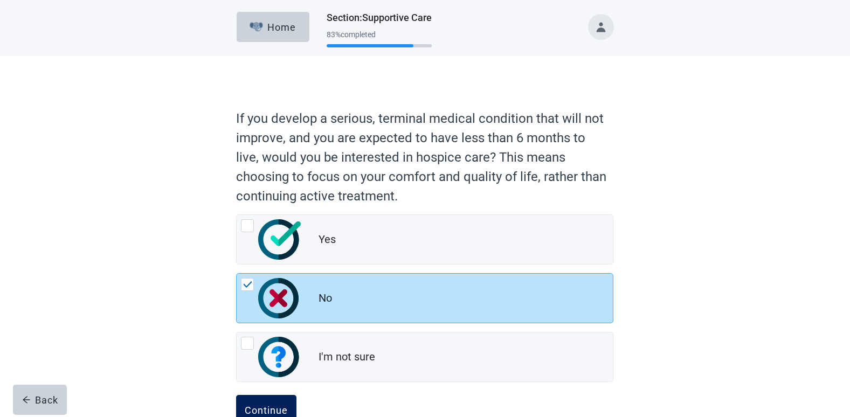
click at [289, 411] on button "Continue" at bounding box center [266, 410] width 60 height 30
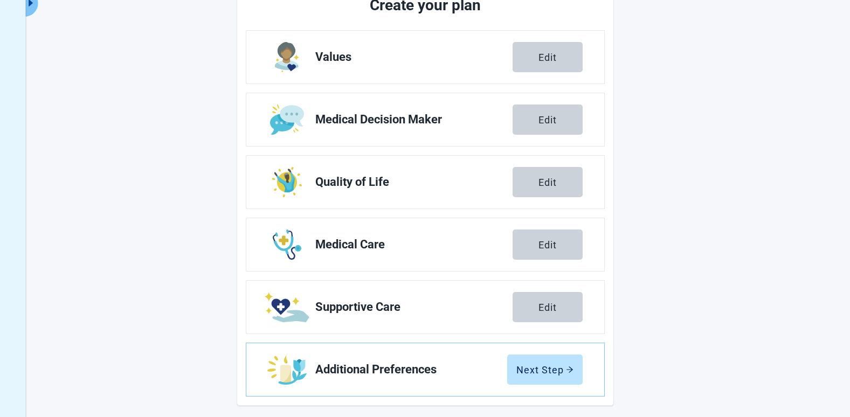
scroll to position [156, 0]
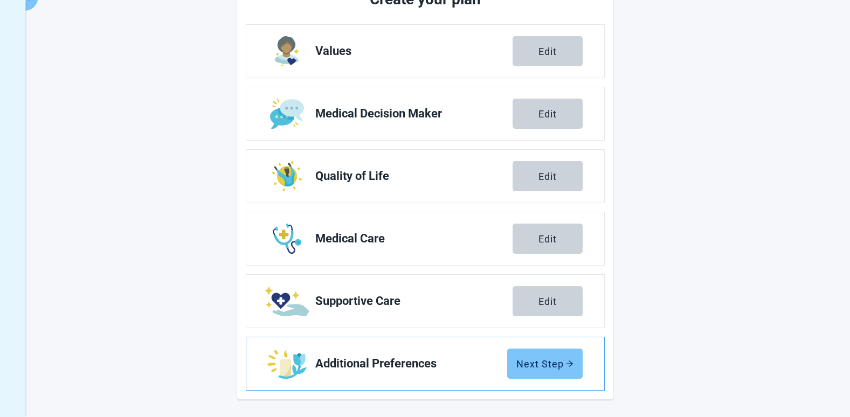
click at [533, 357] on button "Next Step" at bounding box center [544, 364] width 75 height 30
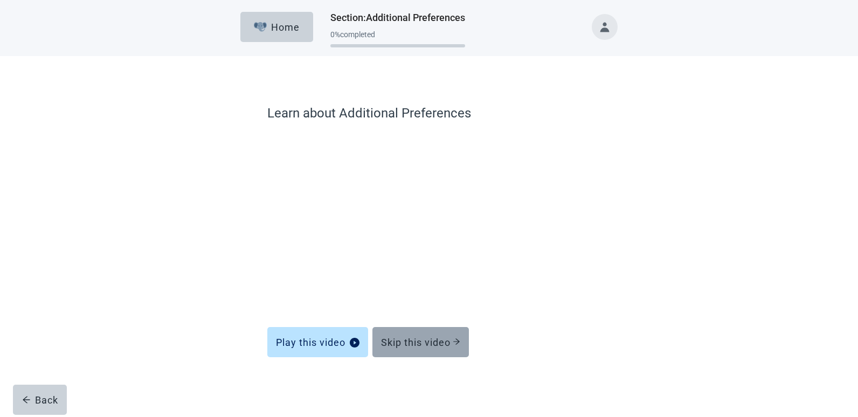
click at [450, 348] on button "Skip this video" at bounding box center [420, 342] width 96 height 30
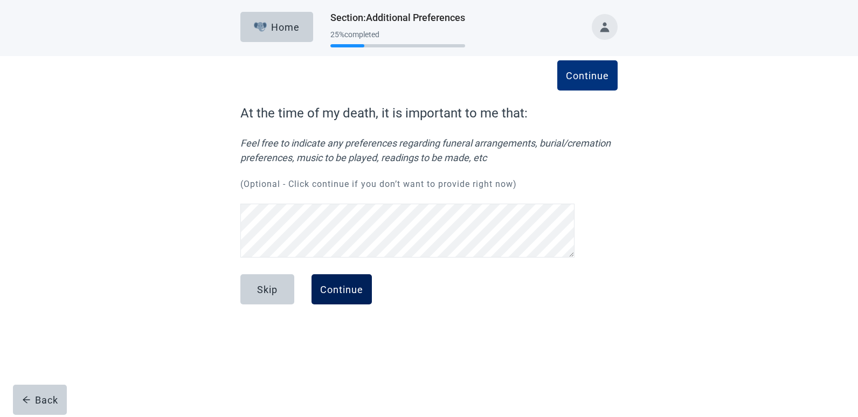
click at [356, 294] on div "Continue" at bounding box center [341, 289] width 43 height 11
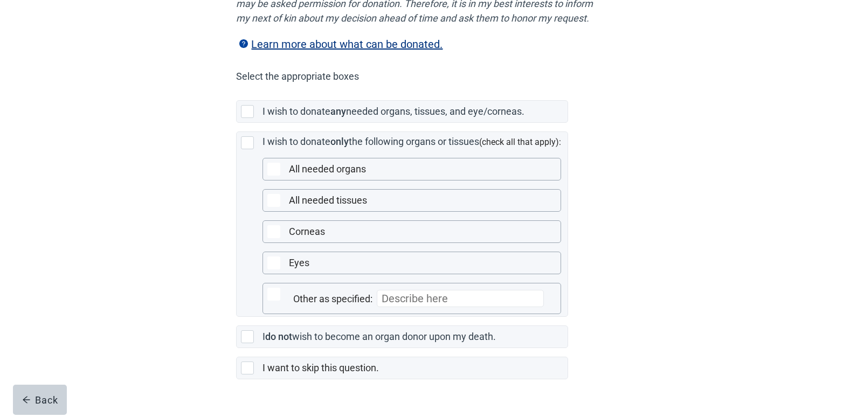
scroll to position [247, 0]
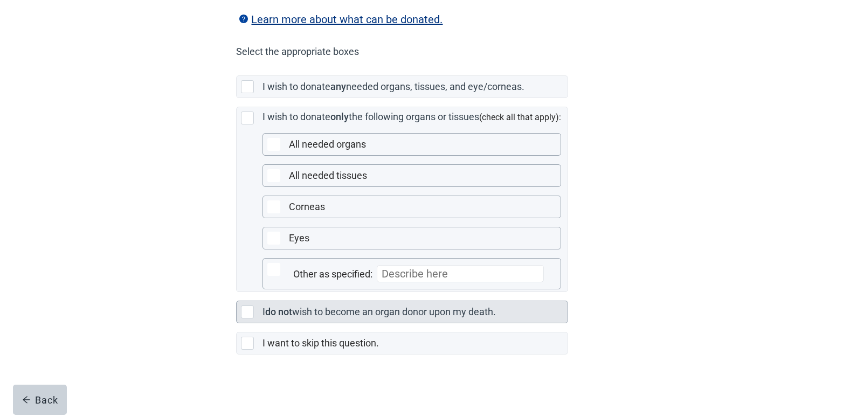
click at [369, 315] on label "wish to become an organ donor upon my death." at bounding box center [394, 311] width 204 height 11
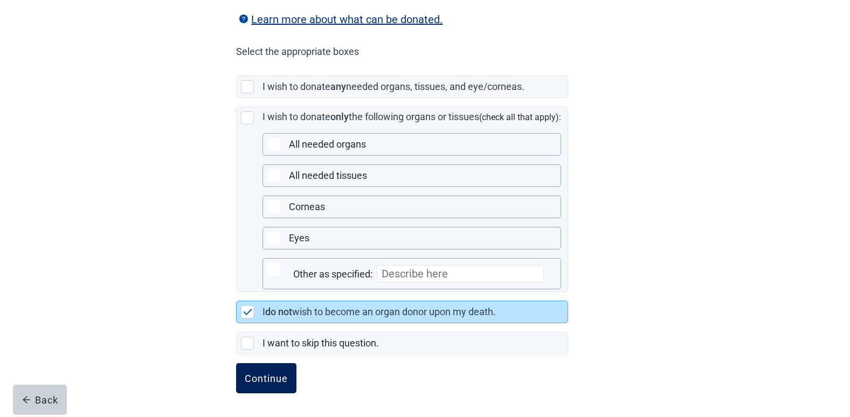
click at [264, 385] on button "Continue" at bounding box center [266, 378] width 60 height 30
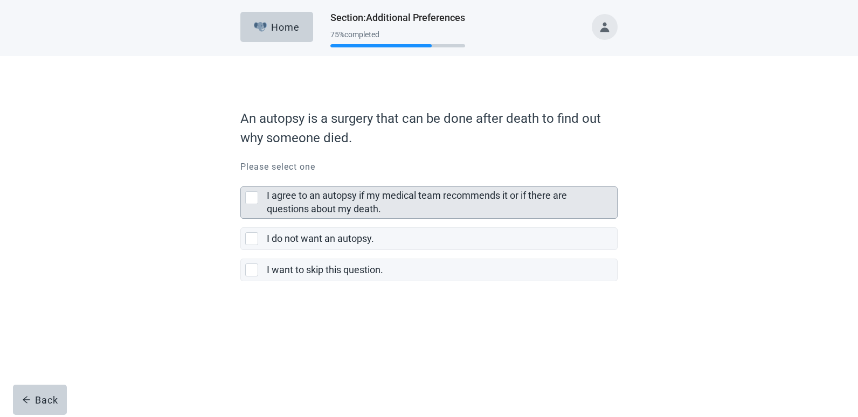
click at [372, 202] on div "I agree to an autopsy if my medical team recommends it or if there are question…" at bounding box center [439, 202] width 344 height 27
click at [241, 178] on input "I agree to an autopsy if my medical team recommends it or if there are question…" at bounding box center [240, 178] width 1 height 1
checkbox input "true"
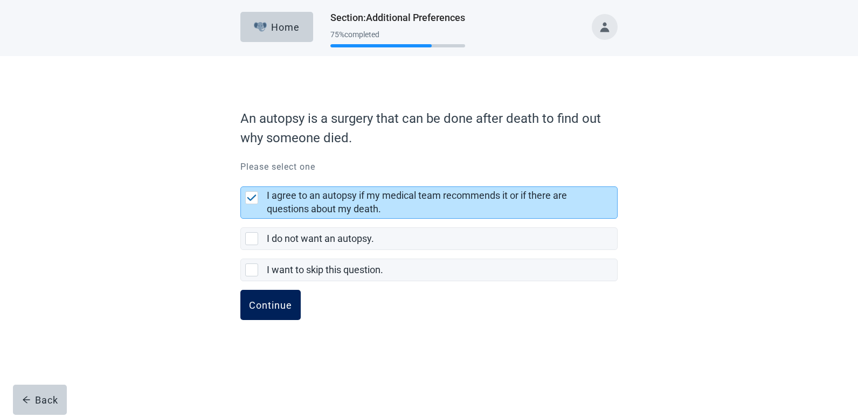
click at [273, 310] on div "Continue" at bounding box center [270, 305] width 43 height 11
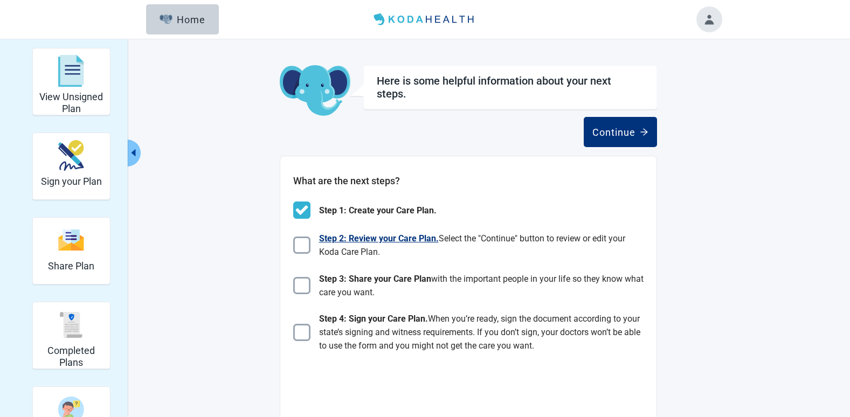
click at [302, 249] on img "Main content" at bounding box center [301, 245] width 17 height 17
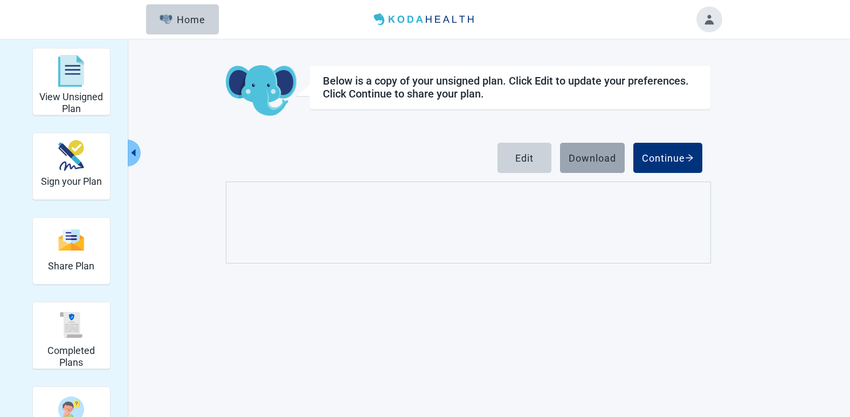
click at [584, 165] on button "Download" at bounding box center [592, 158] width 65 height 30
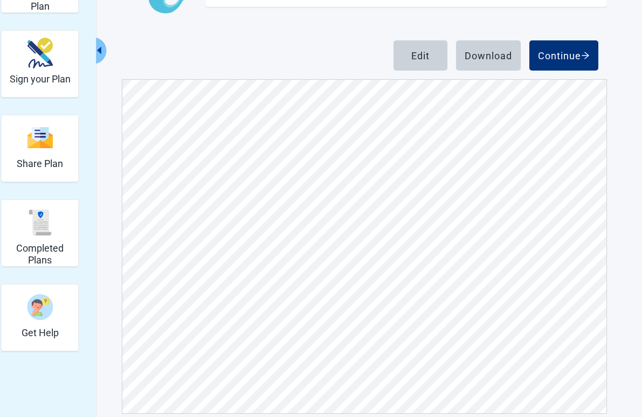
scroll to position [116, 0]
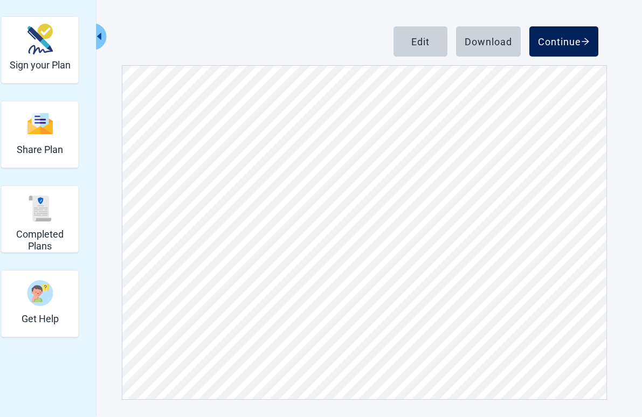
click at [566, 35] on button "Continue" at bounding box center [563, 41] width 69 height 30
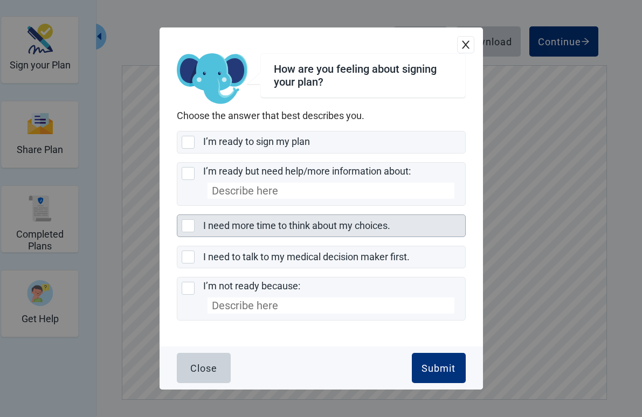
click at [328, 228] on label "I need more time to think about my choices." at bounding box center [296, 225] width 187 height 11
checkbox input "true"
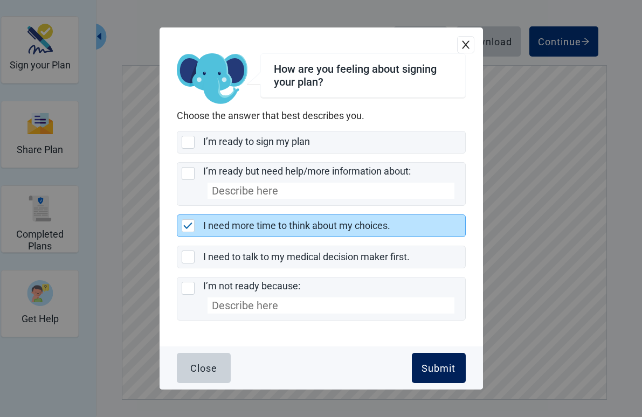
click at [433, 369] on div "Submit" at bounding box center [438, 368] width 34 height 11
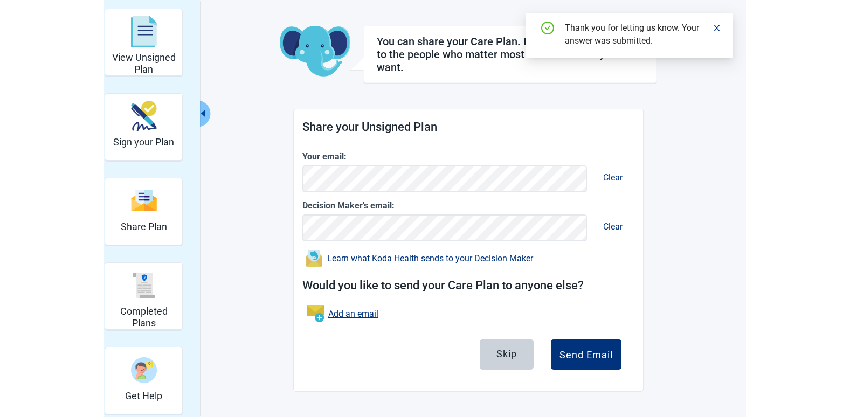
scroll to position [39, 0]
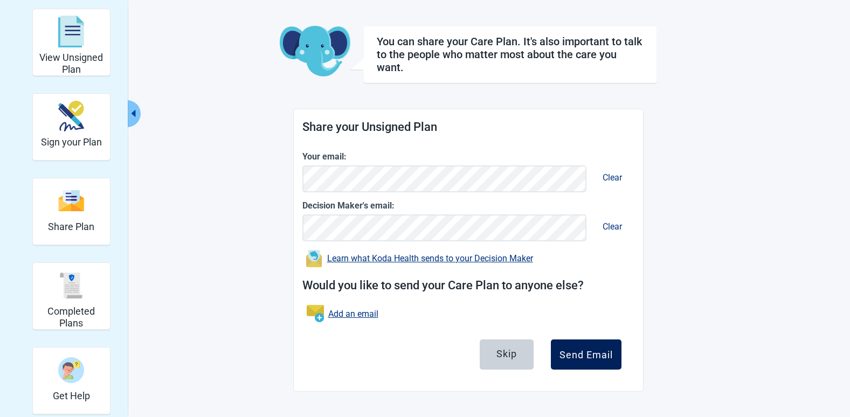
click at [591, 358] on div "Send Email" at bounding box center [585, 354] width 53 height 11
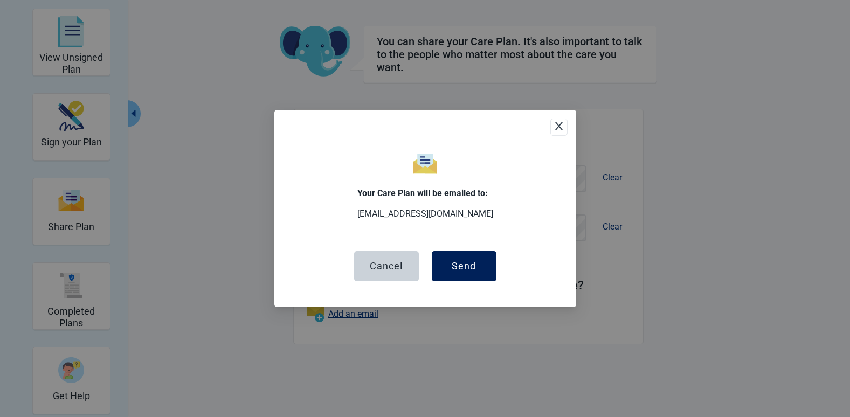
click at [453, 273] on button "Send" at bounding box center [464, 266] width 65 height 30
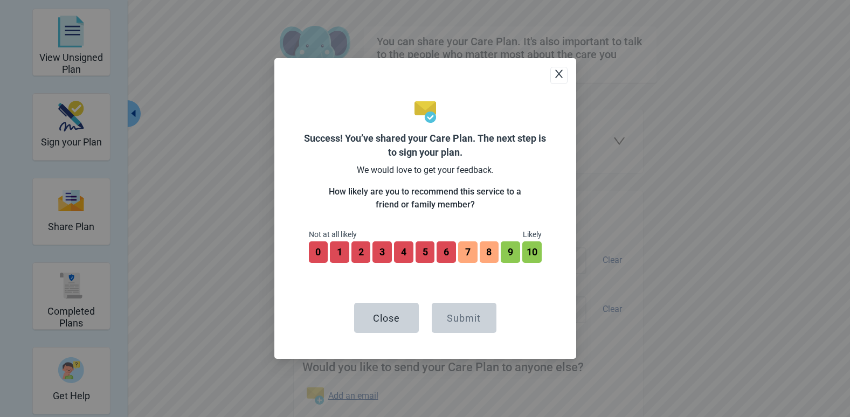
click at [556, 68] on icon "close" at bounding box center [558, 73] width 11 height 11
